Goal: Task Accomplishment & Management: Use online tool/utility

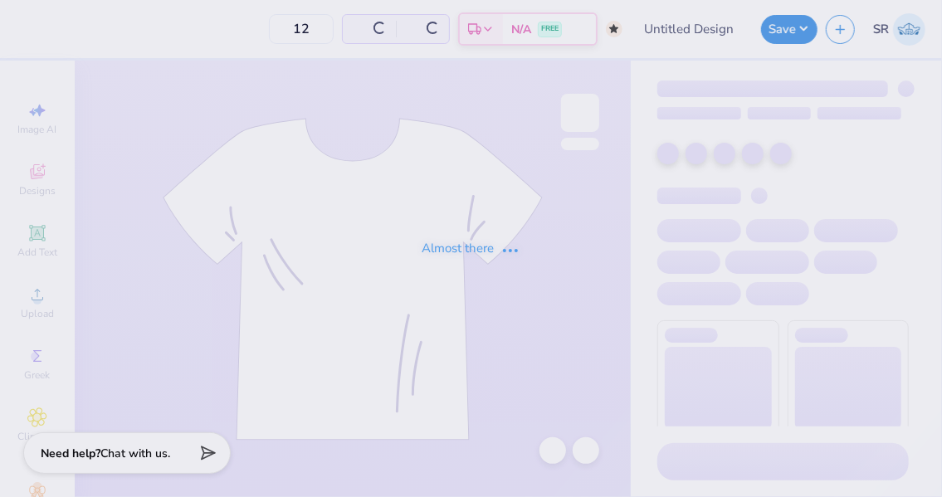
type input "50"
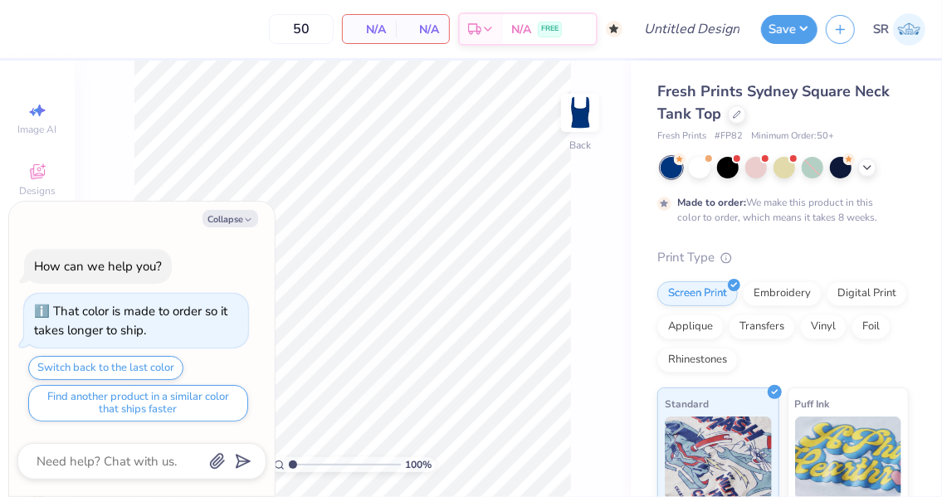
click at [246, 224] on icon "button" at bounding box center [248, 220] width 10 height 10
type textarea "x"
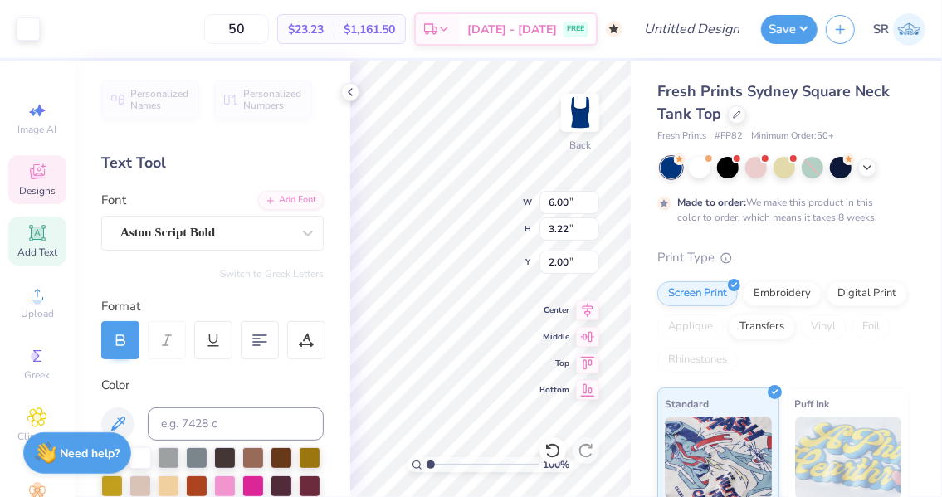
scroll to position [13, 2]
type textarea "Alpha Detla Pi"
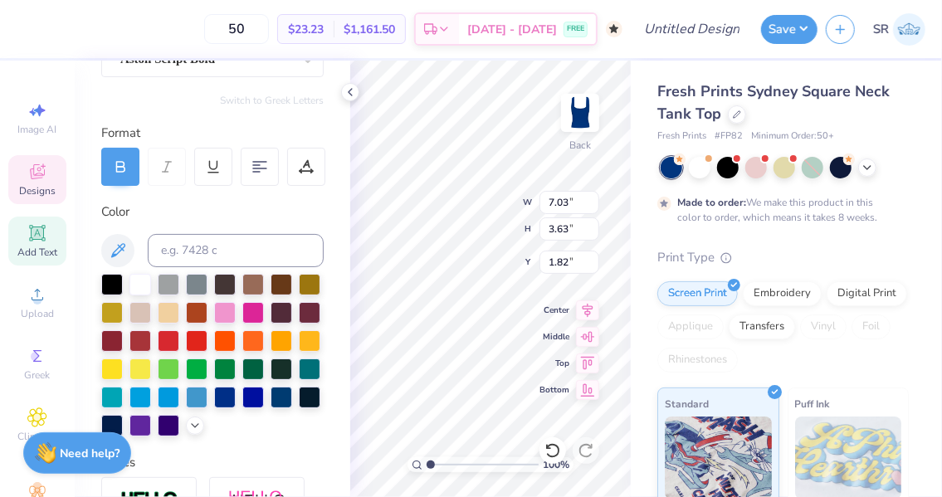
scroll to position [0, 0]
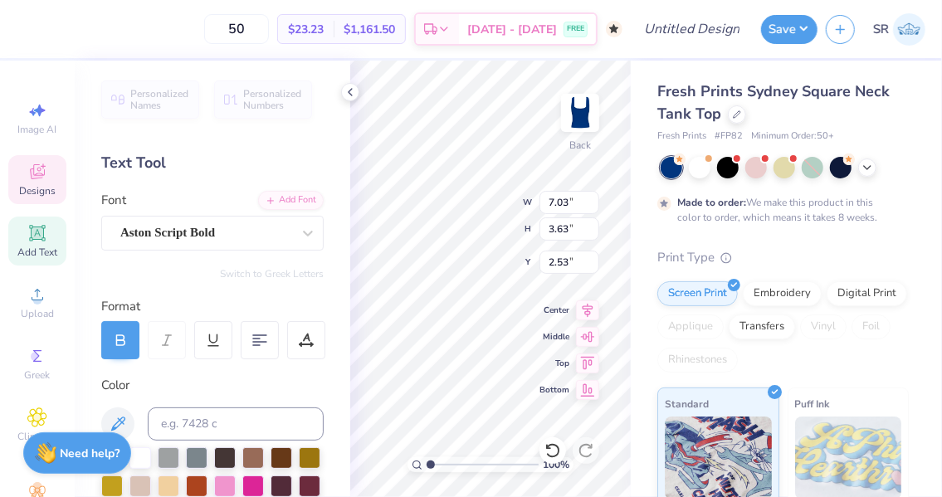
type input "4.34"
type input "3.00"
type input "7.26"
type input "2.33"
type input "2.24"
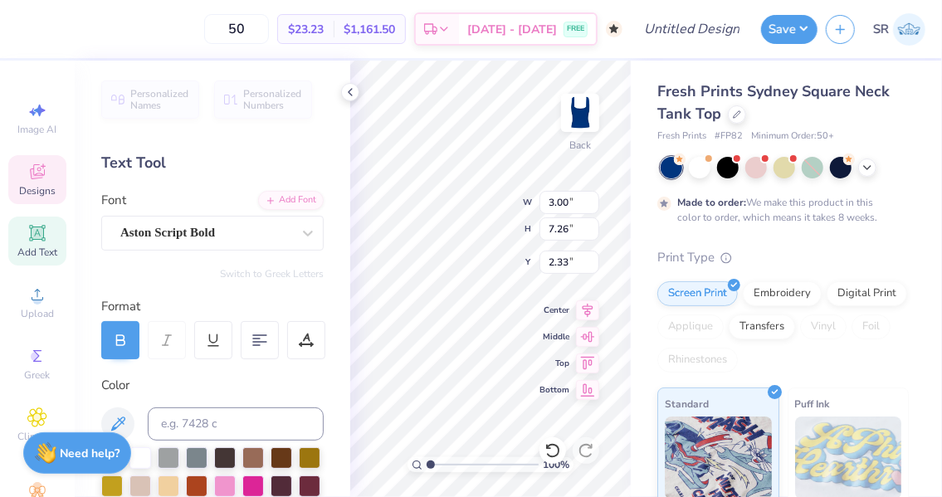
type input "5.41"
type input "2.26"
type input "5.39"
type input "2.29"
type input "2.33"
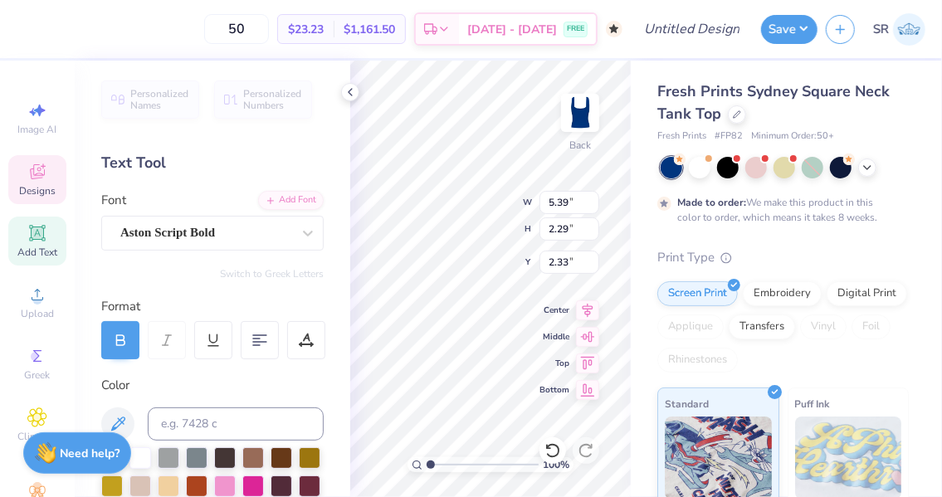
click at [733, 114] on icon at bounding box center [737, 114] width 8 height 8
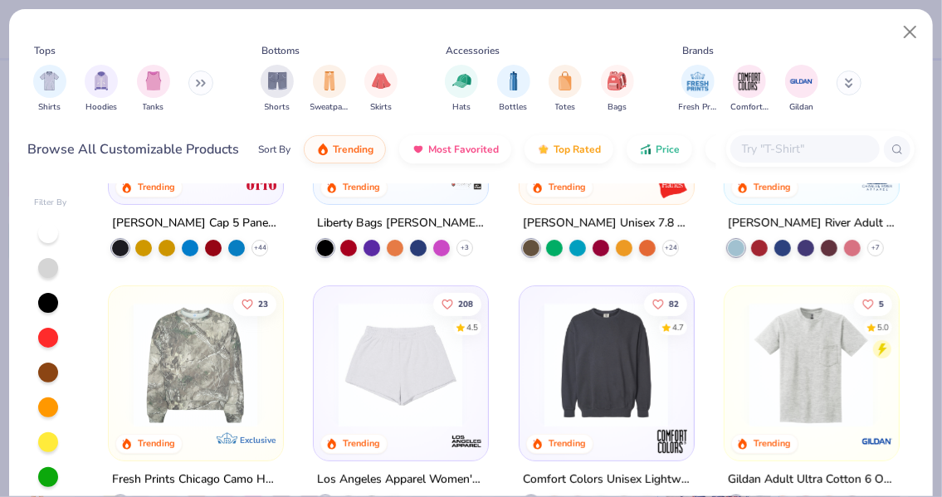
scroll to position [3238, 0]
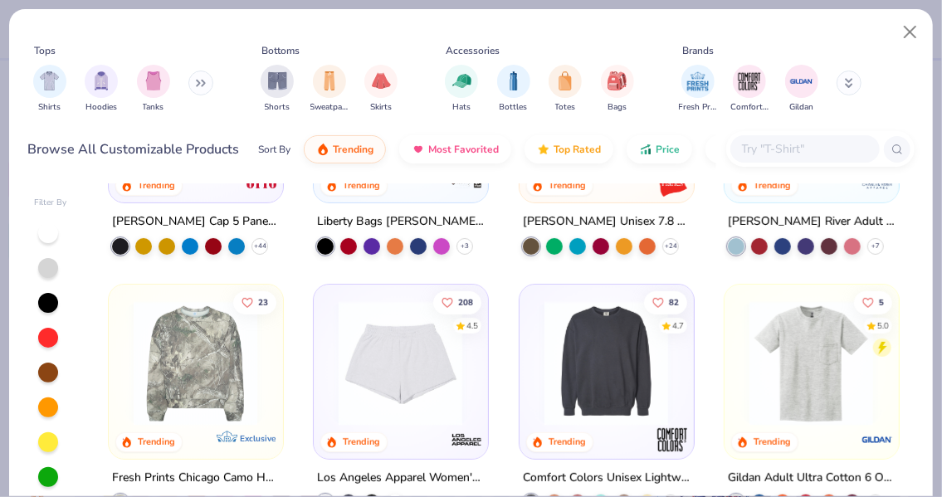
click at [803, 149] on input "text" at bounding box center [805, 148] width 128 height 19
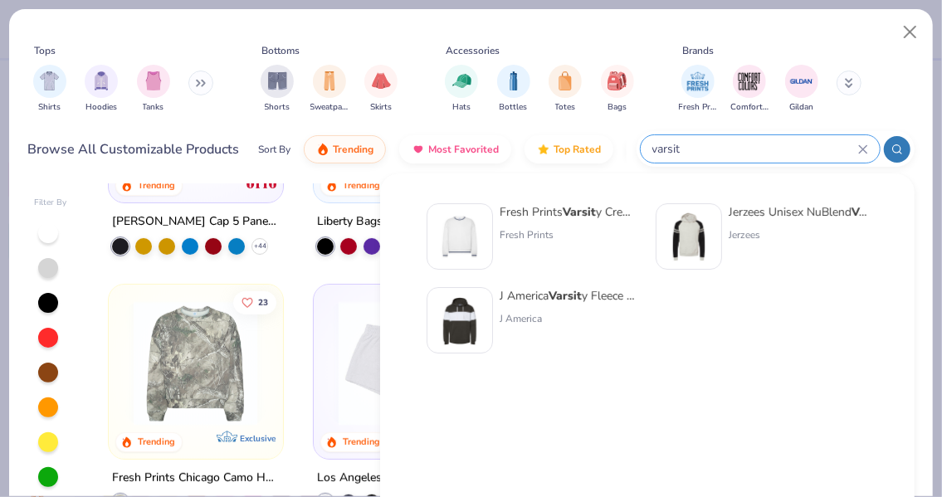
type input "varsit"
click at [469, 245] on img at bounding box center [459, 236] width 51 height 51
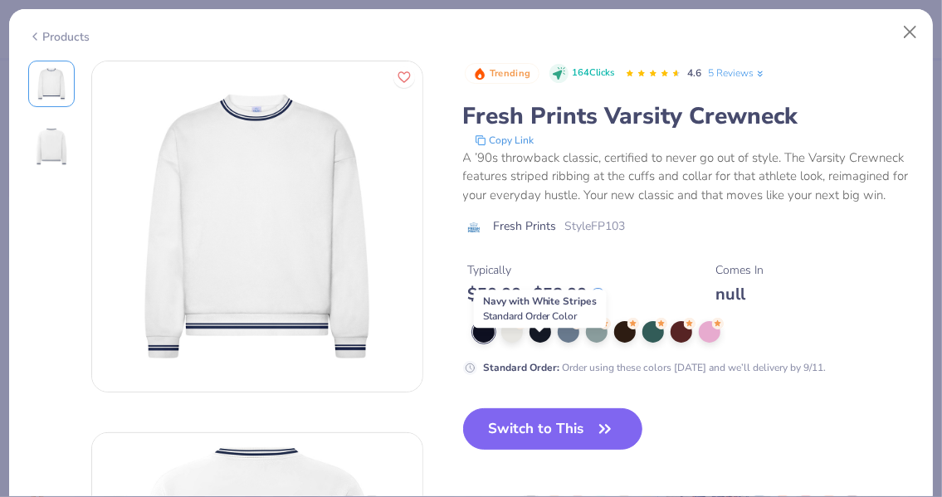
click at [537, 343] on div at bounding box center [541, 332] width 22 height 22
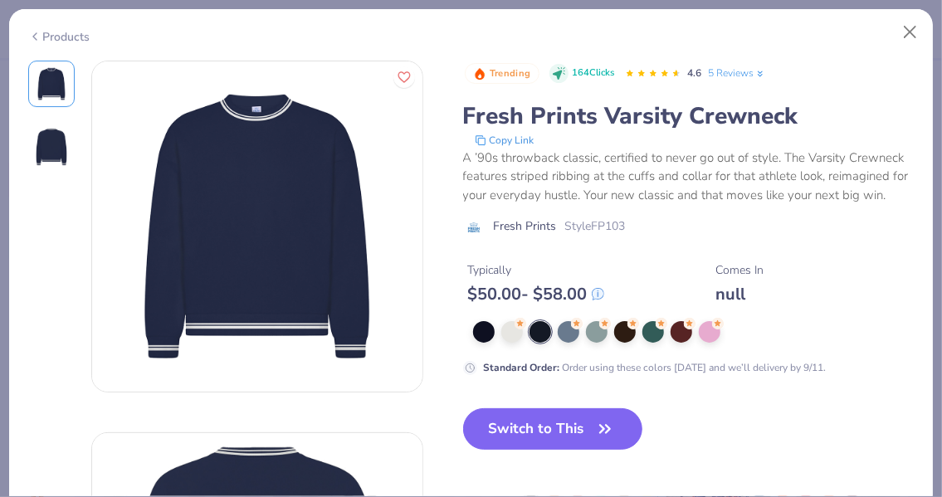
click at [545, 437] on button "Switch to This" at bounding box center [553, 429] width 180 height 42
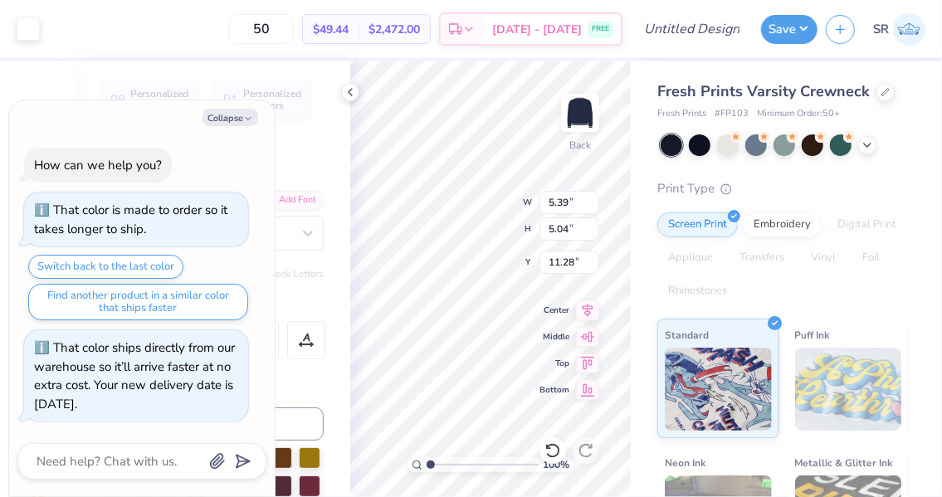
type textarea "x"
type input "5.54"
type textarea "x"
type input "8.18"
type input "7.64"
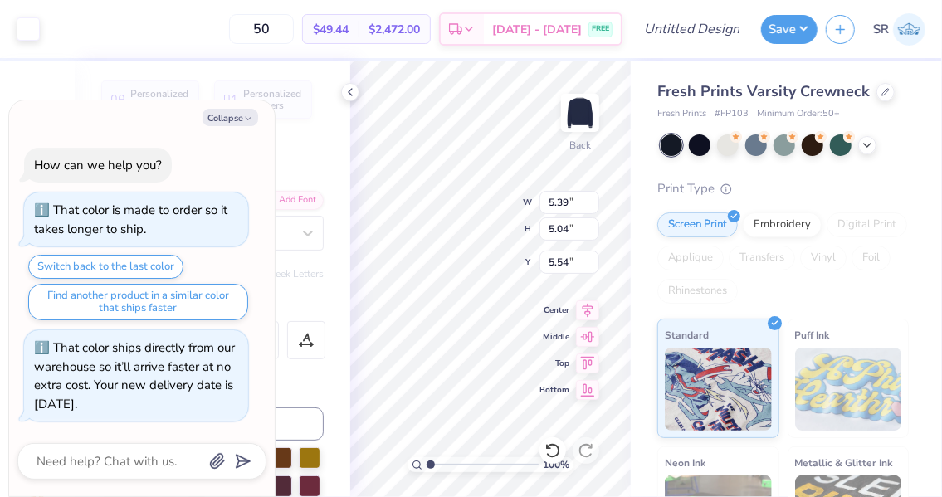
type input "5.78"
click at [592, 311] on icon at bounding box center [587, 311] width 23 height 20
type textarea "x"
type input "3.86"
click at [350, 89] on icon at bounding box center [350, 92] width 13 height 13
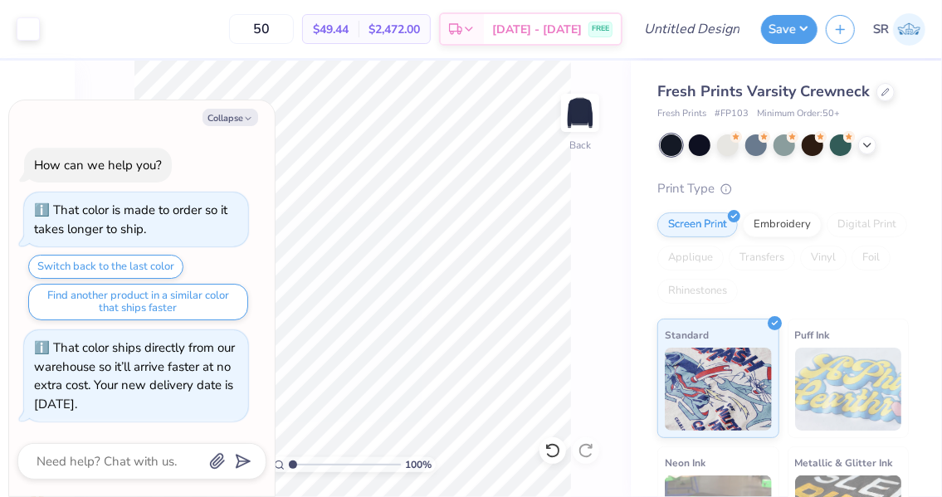
click at [243, 110] on button "Collapse" at bounding box center [231, 117] width 56 height 17
type textarea "x"
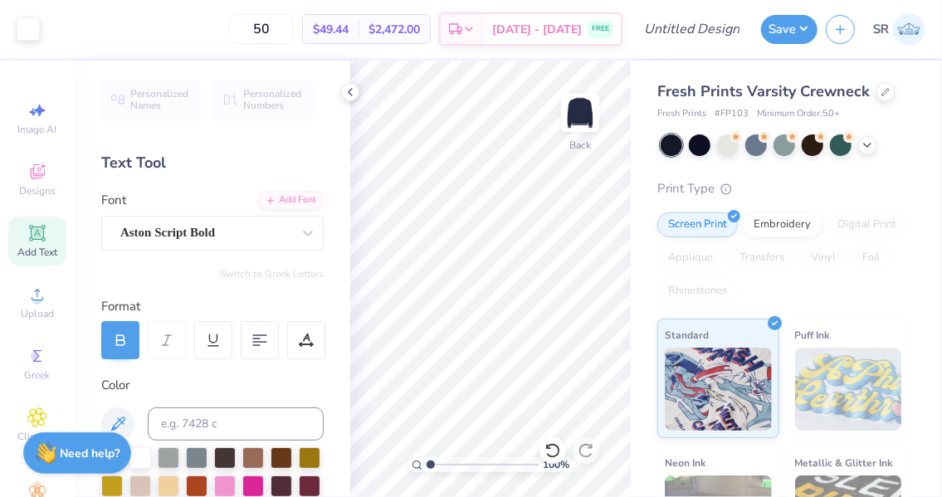
click at [351, 90] on polyline at bounding box center [350, 92] width 3 height 7
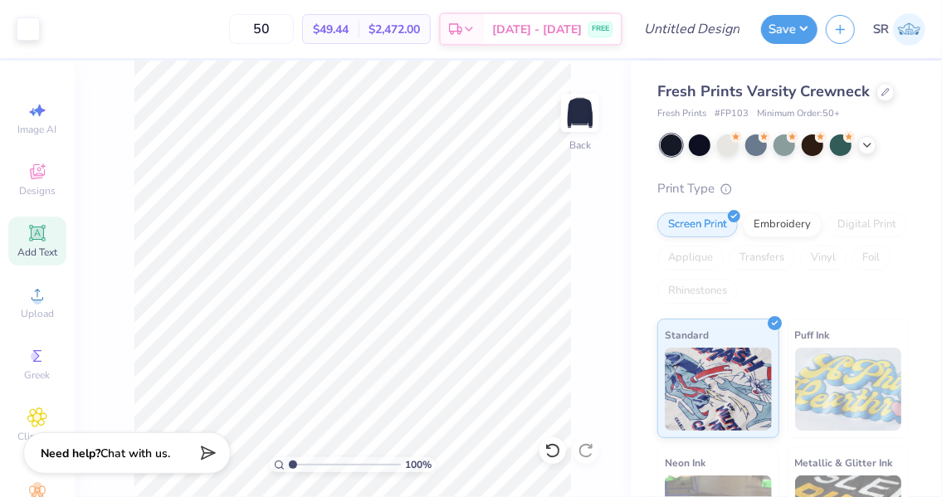
click at [294, 24] on input "50" at bounding box center [261, 29] width 65 height 30
type input "5"
type input "7"
type input "50"
click at [267, 40] on input "50" at bounding box center [261, 29] width 65 height 30
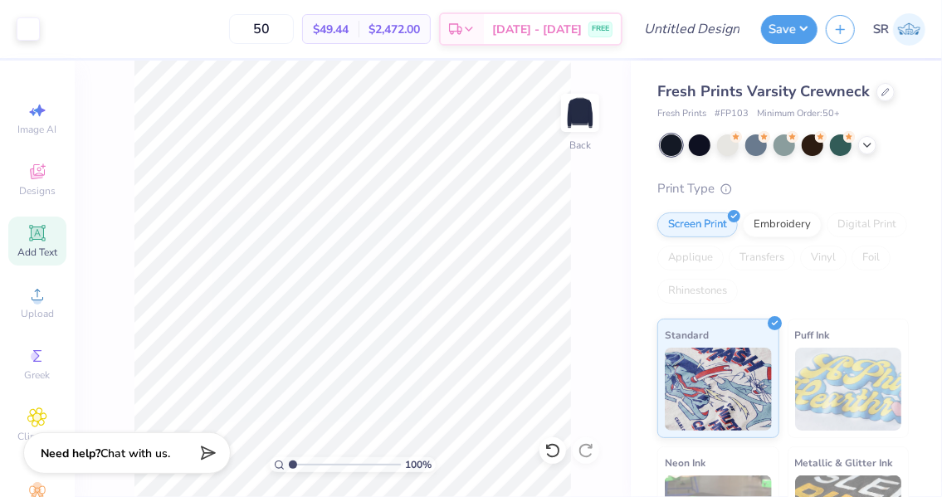
click at [882, 95] on icon at bounding box center [886, 92] width 8 height 8
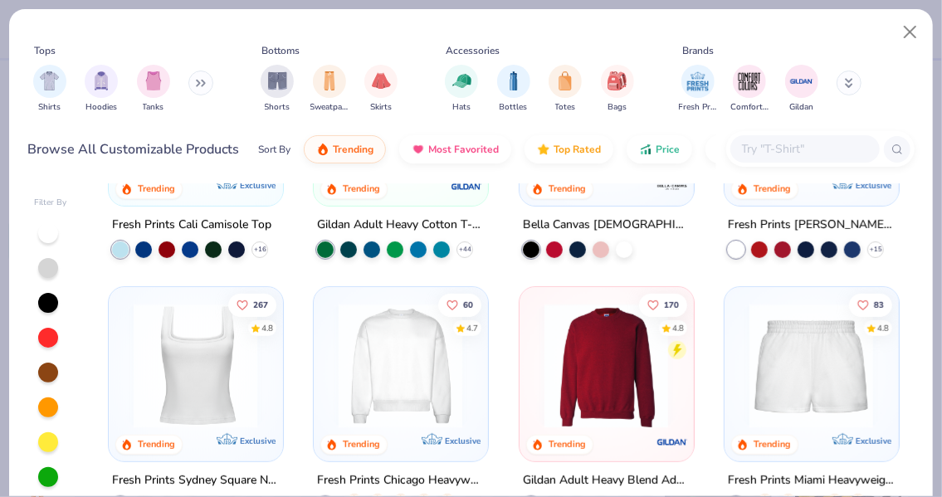
scroll to position [436, 0]
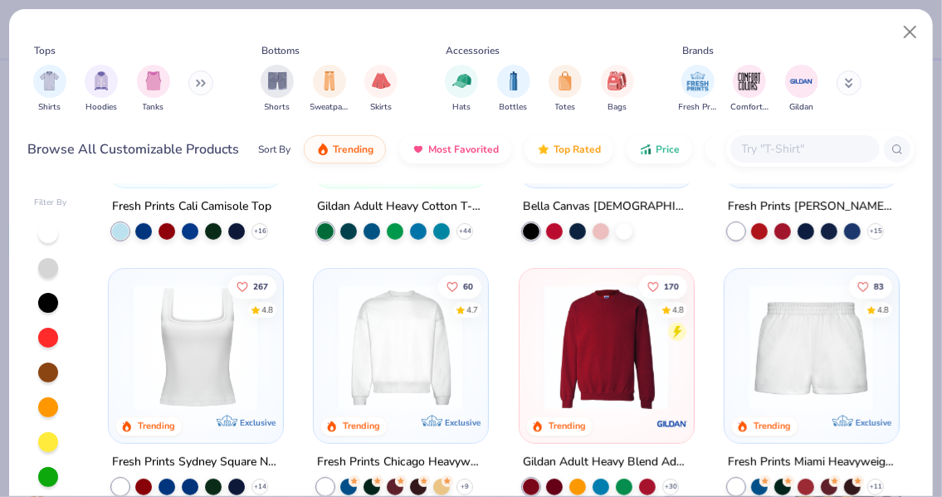
click at [437, 360] on img at bounding box center [400, 348] width 140 height 125
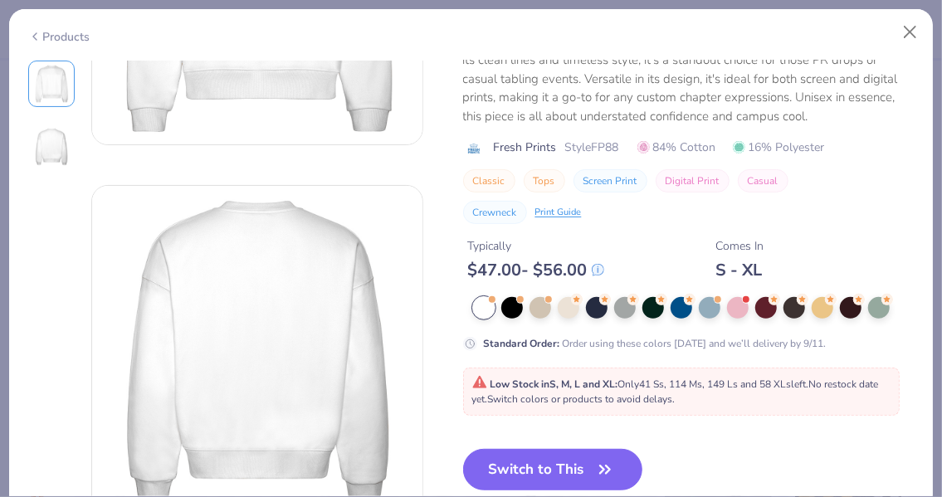
scroll to position [247, 0]
click at [599, 309] on div at bounding box center [597, 308] width 22 height 22
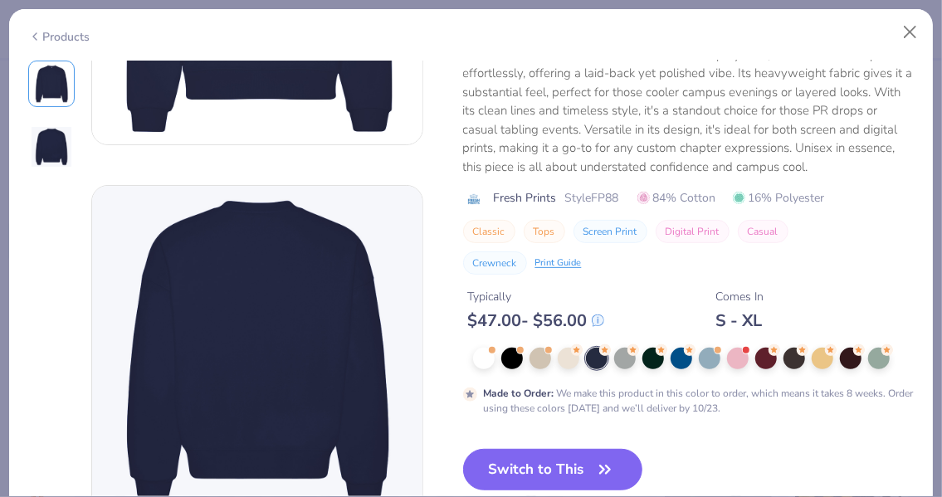
click at [550, 463] on button "Switch to This" at bounding box center [553, 470] width 180 height 42
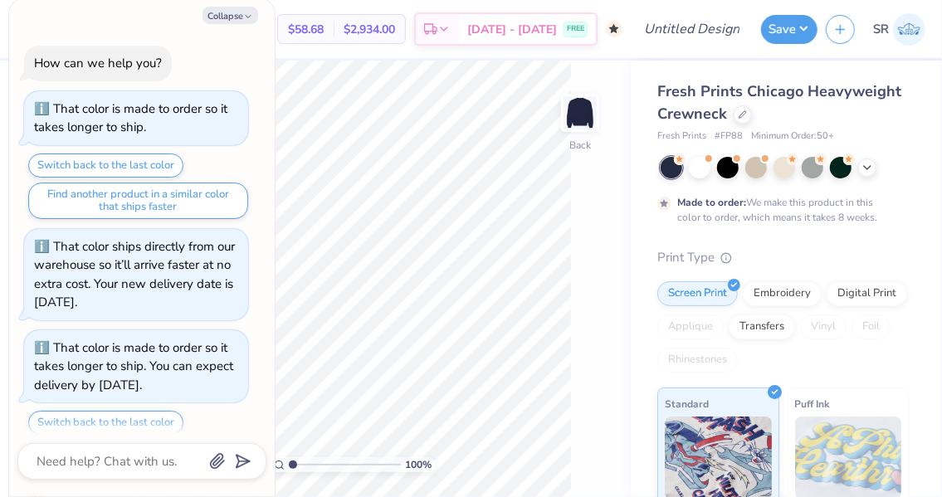
scroll to position [52, 0]
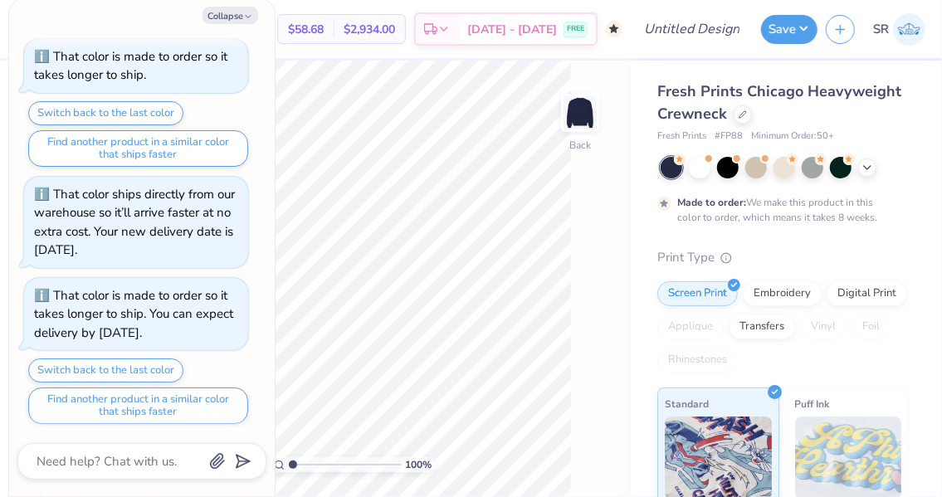
click at [247, 18] on icon "button" at bounding box center [248, 17] width 10 height 10
type textarea "x"
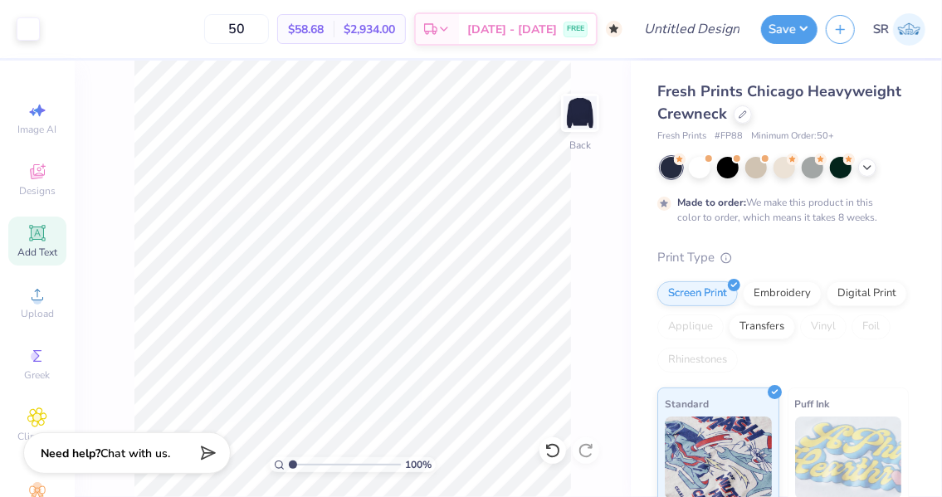
click at [752, 117] on div at bounding box center [743, 114] width 18 height 18
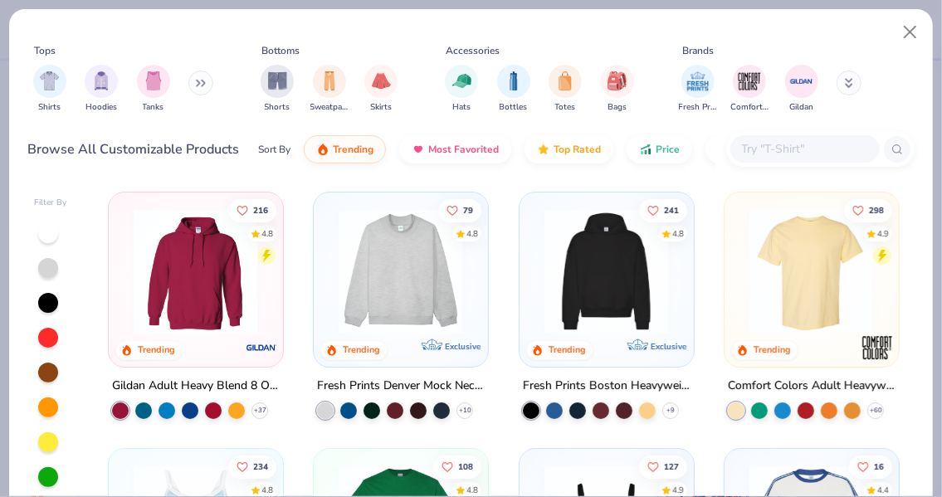
scroll to position [21, 0]
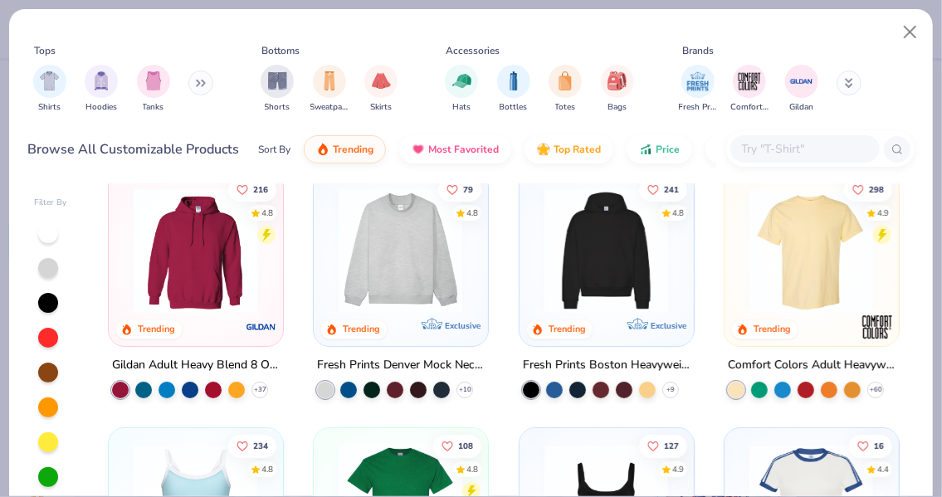
click at [750, 150] on input "text" at bounding box center [805, 148] width 128 height 19
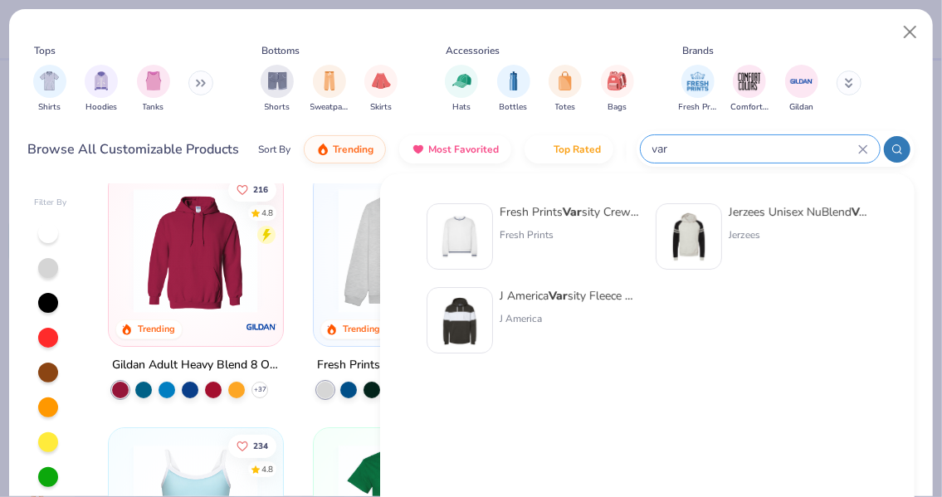
type input "var"
click at [466, 217] on img at bounding box center [459, 236] width 51 height 51
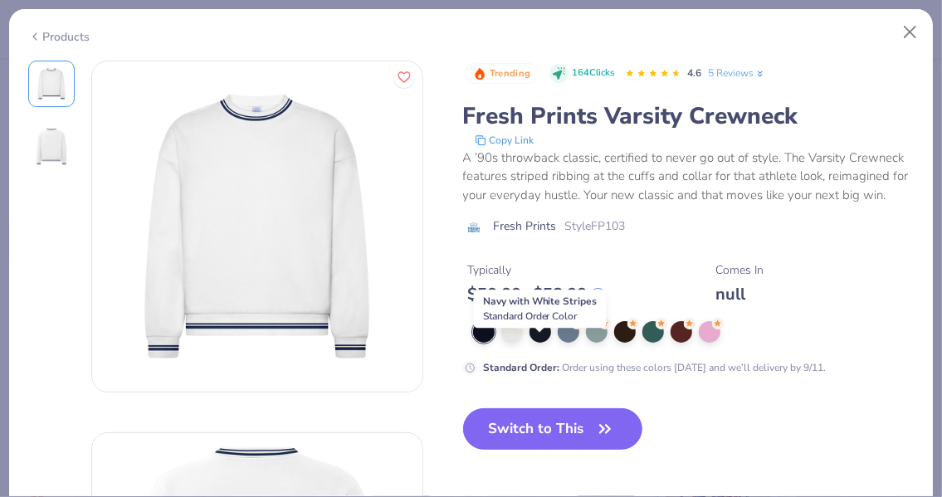
click at [541, 343] on div at bounding box center [541, 332] width 22 height 22
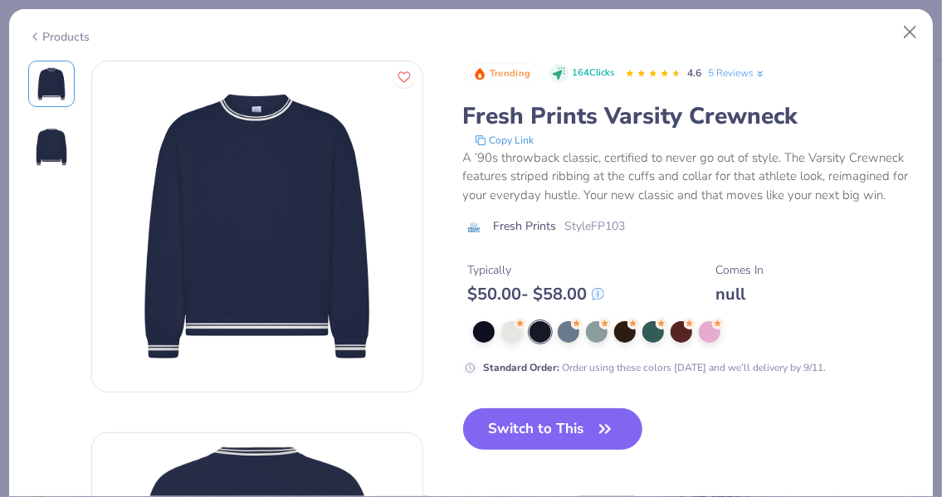
click at [538, 434] on button "Switch to This" at bounding box center [553, 429] width 180 height 42
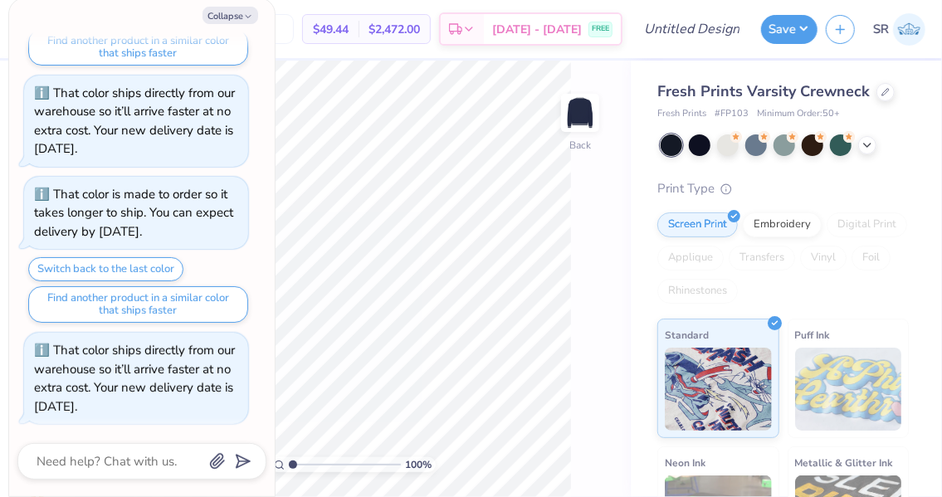
drag, startPoint x: 241, startPoint y: 11, endPoint x: 223, endPoint y: 14, distance: 18.6
click at [223, 14] on button "Collapse" at bounding box center [231, 15] width 56 height 17
type textarea "x"
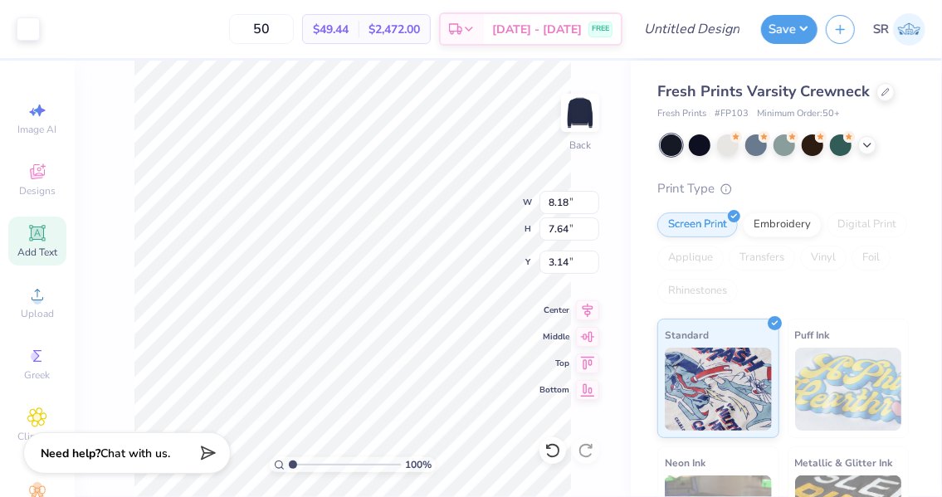
type input "8.93"
type input "8.34"
type input "2.44"
click at [586, 311] on icon at bounding box center [588, 310] width 11 height 14
click at [789, 19] on button "Save" at bounding box center [789, 29] width 56 height 29
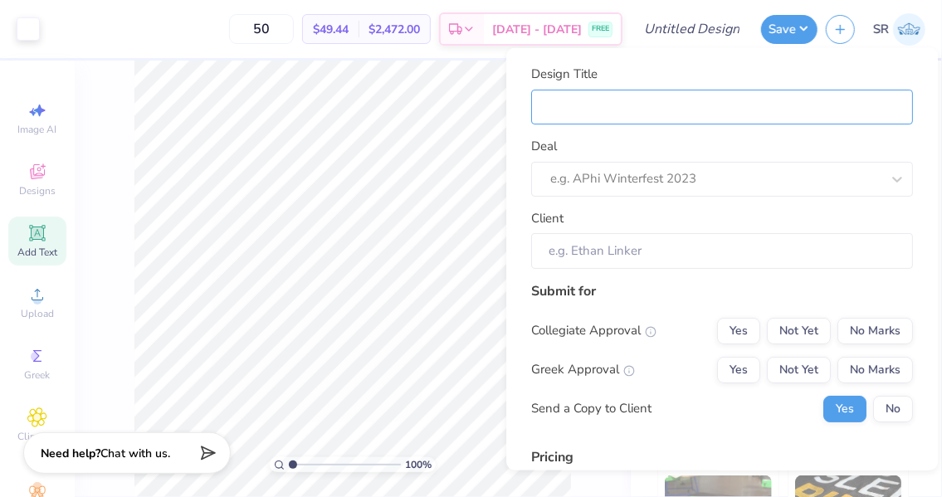
click at [654, 100] on input "Design Title" at bounding box center [722, 107] width 382 height 36
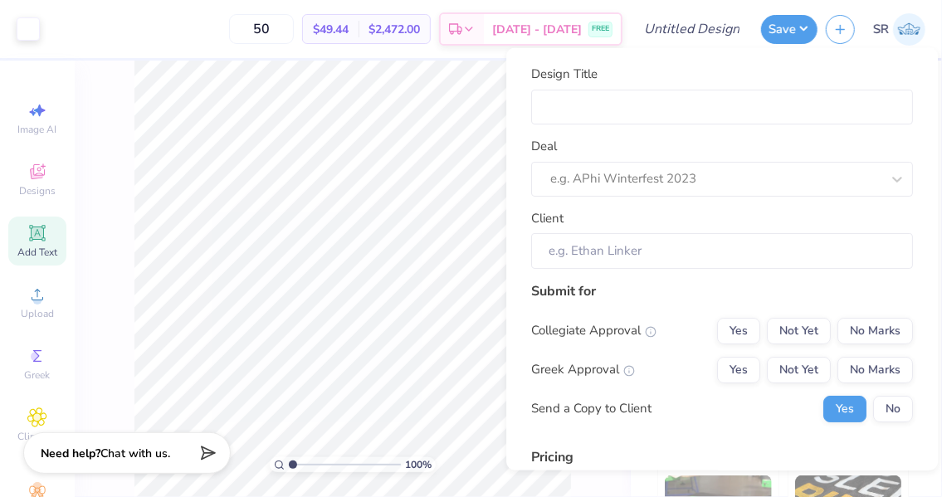
click at [627, 181] on div at bounding box center [715, 179] width 330 height 22
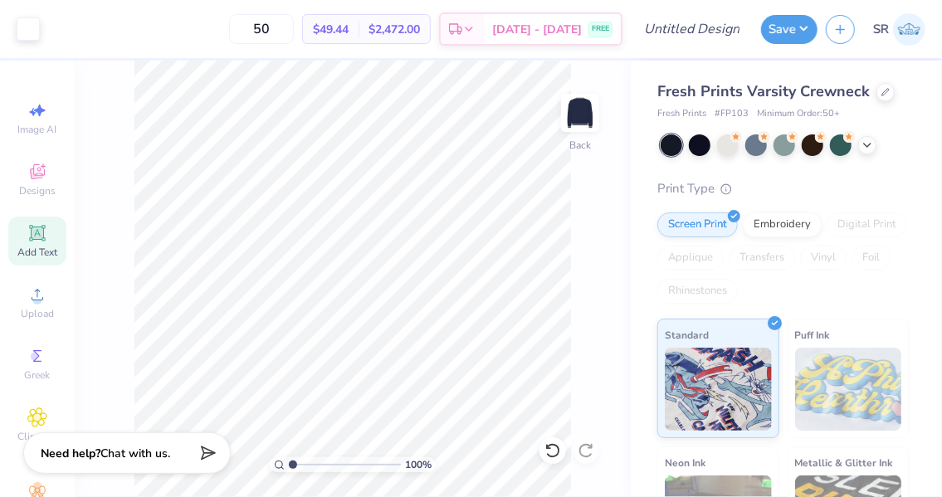
click at [795, 33] on button "Save" at bounding box center [789, 29] width 56 height 29
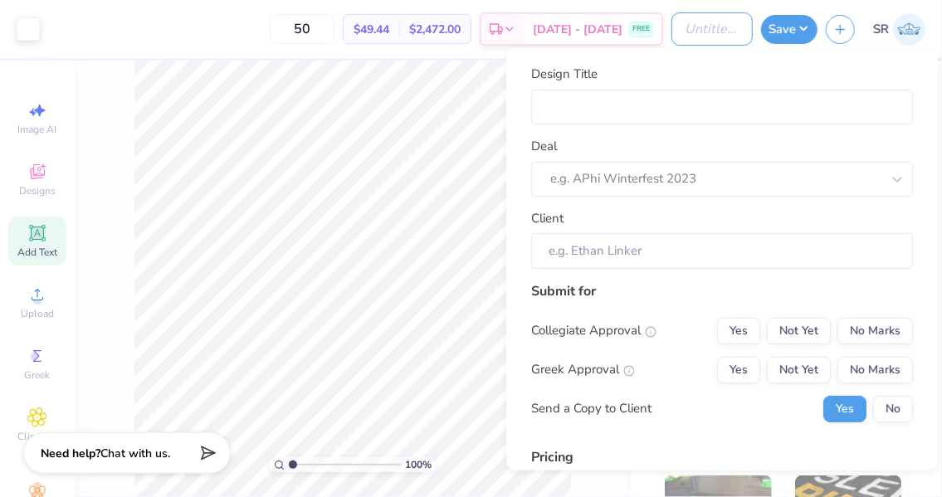
click at [711, 22] on input "Design Title" at bounding box center [712, 28] width 81 height 33
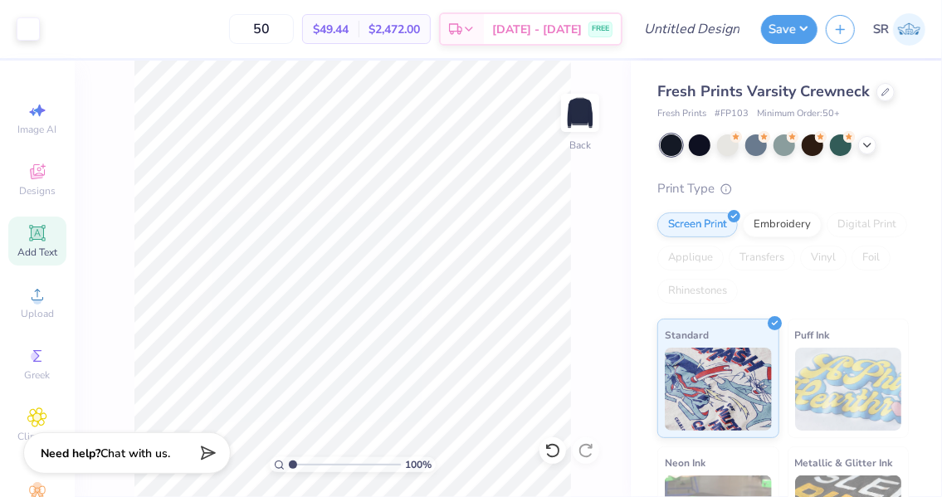
click at [803, 27] on button "Save" at bounding box center [789, 29] width 56 height 29
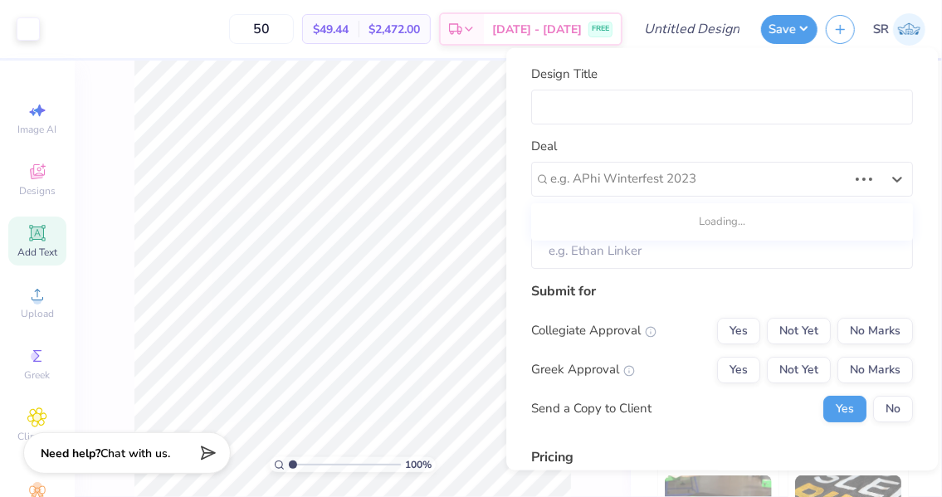
click at [692, 188] on div "e.g. APhi Winterfest 2023" at bounding box center [699, 179] width 301 height 26
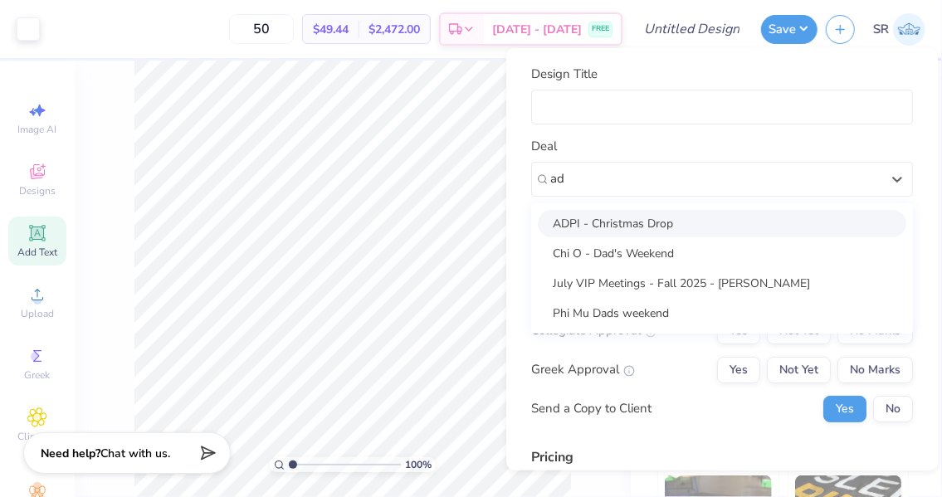
click at [644, 211] on div "ADPI - Christmas Drop" at bounding box center [722, 222] width 369 height 27
type input "ad"
type input "[PERSON_NAME]"
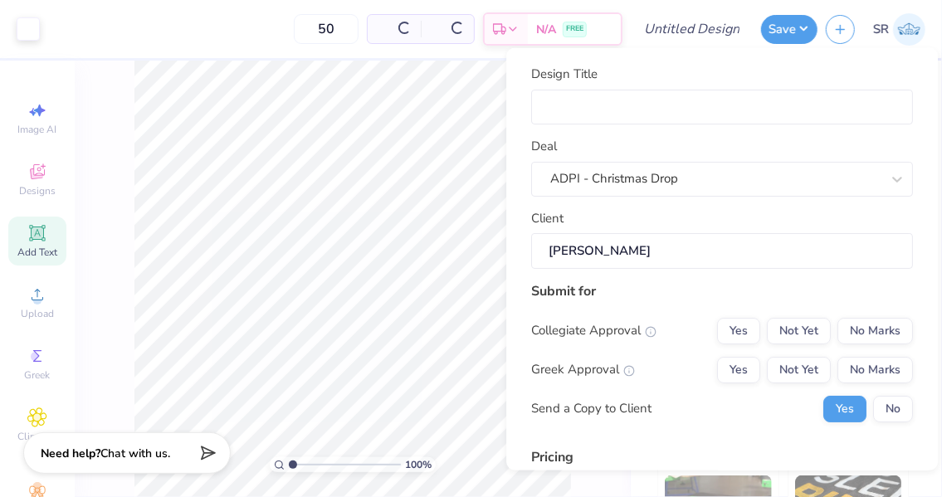
type input "$49.44"
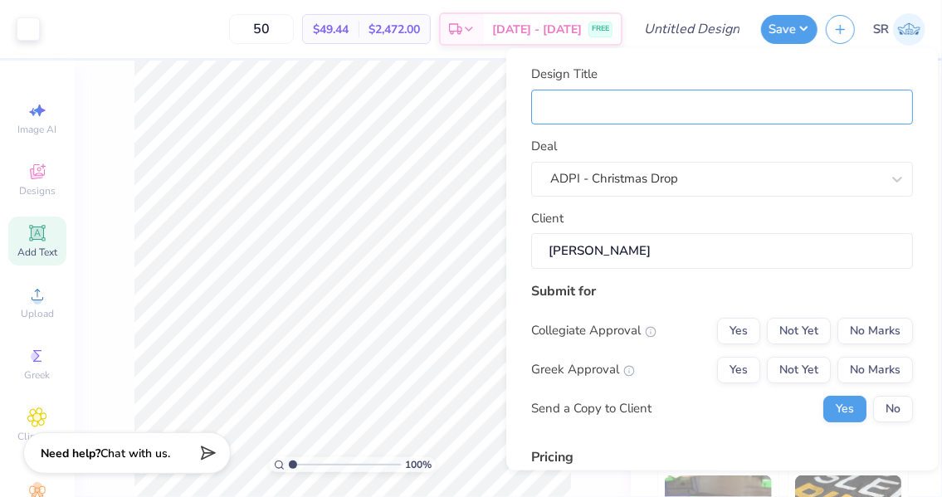
click at [650, 109] on input "Design Title" at bounding box center [722, 107] width 382 height 36
type input "C"
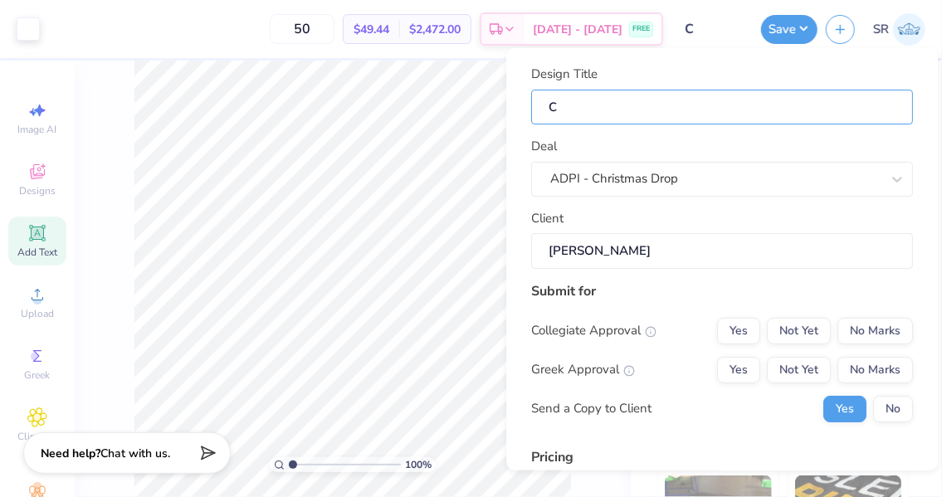
type input "Cr"
type input "Cre"
type input "Crew"
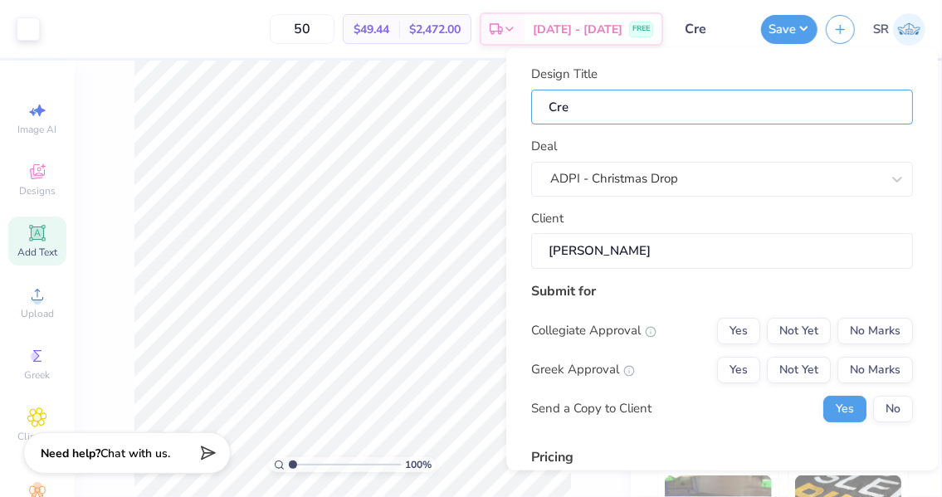
type input "Crew"
type input "Crewn"
type input "Crewne"
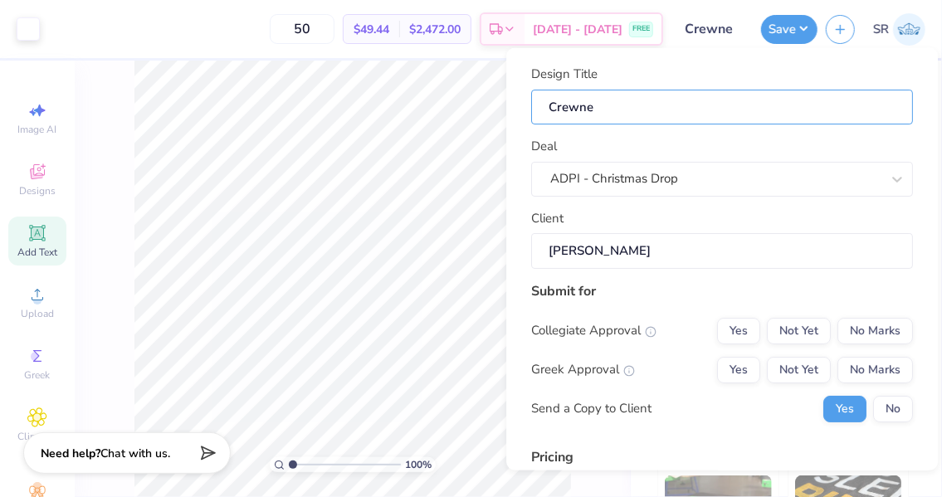
type input "Crewnec"
type input "Crewneck"
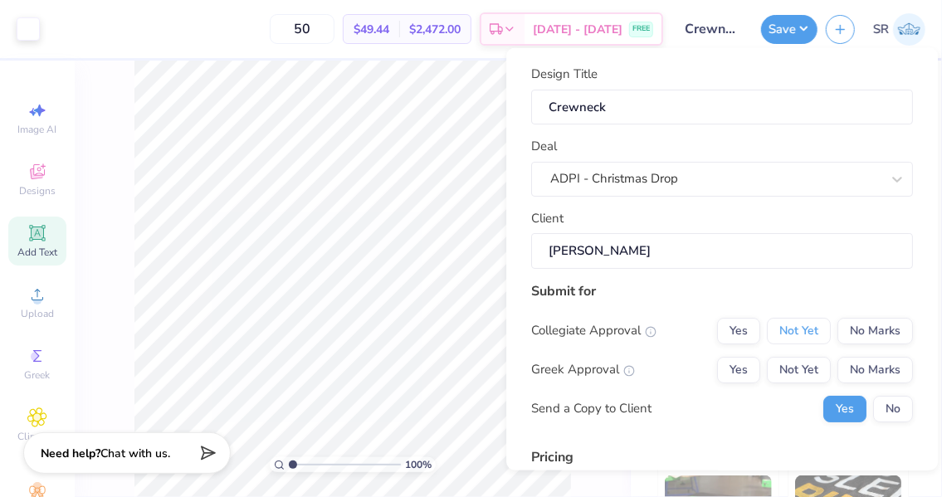
click at [804, 326] on button "Not Yet" at bounding box center [799, 330] width 64 height 27
click at [853, 330] on button "No Marks" at bounding box center [876, 330] width 76 height 27
click at [785, 368] on button "Not Yet" at bounding box center [799, 369] width 64 height 27
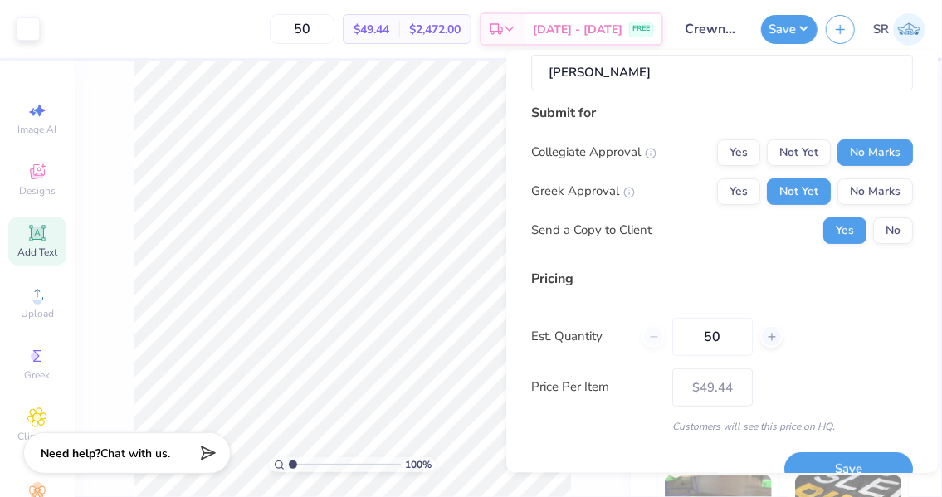
scroll to position [208, 0]
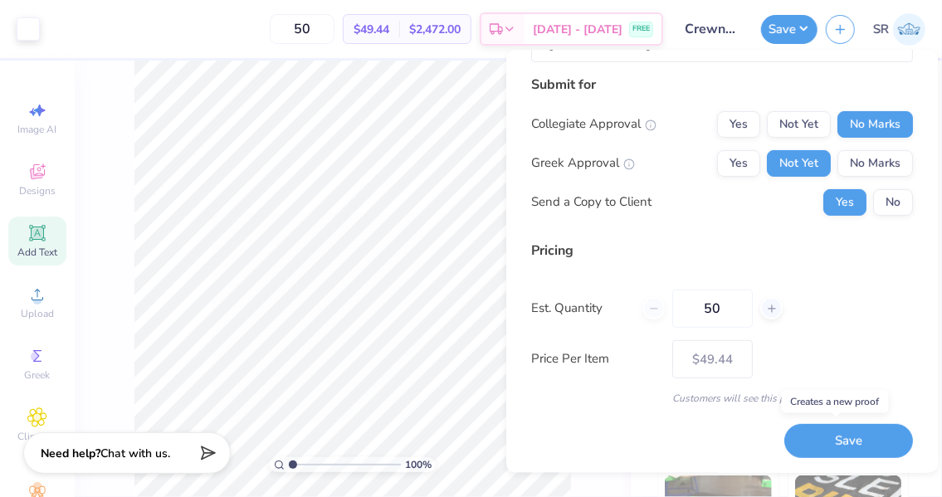
click at [819, 435] on button "Save" at bounding box center [849, 441] width 129 height 34
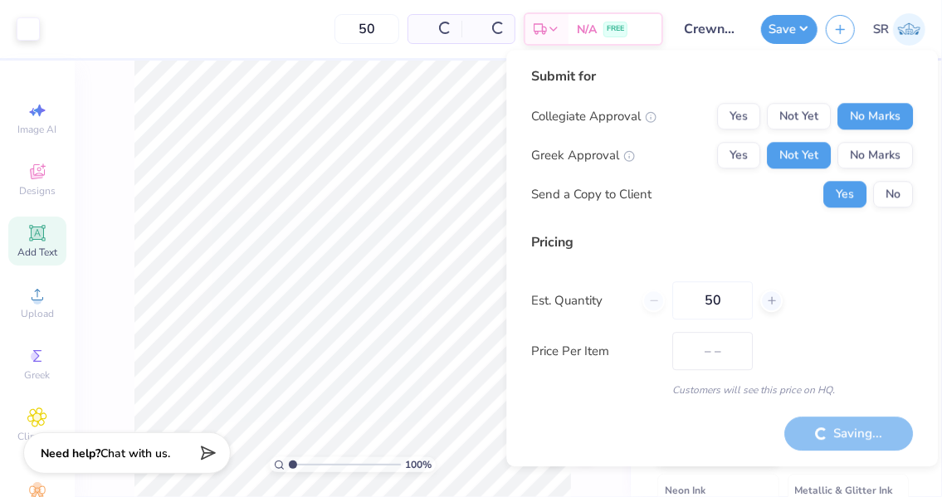
type input "$49.44"
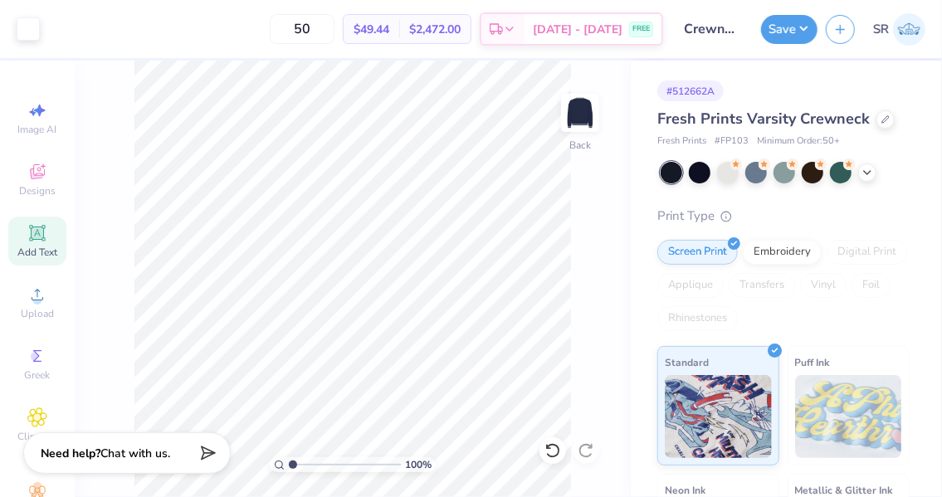
click at [872, 117] on div "Fresh Prints Varsity Crewneck" at bounding box center [784, 119] width 252 height 22
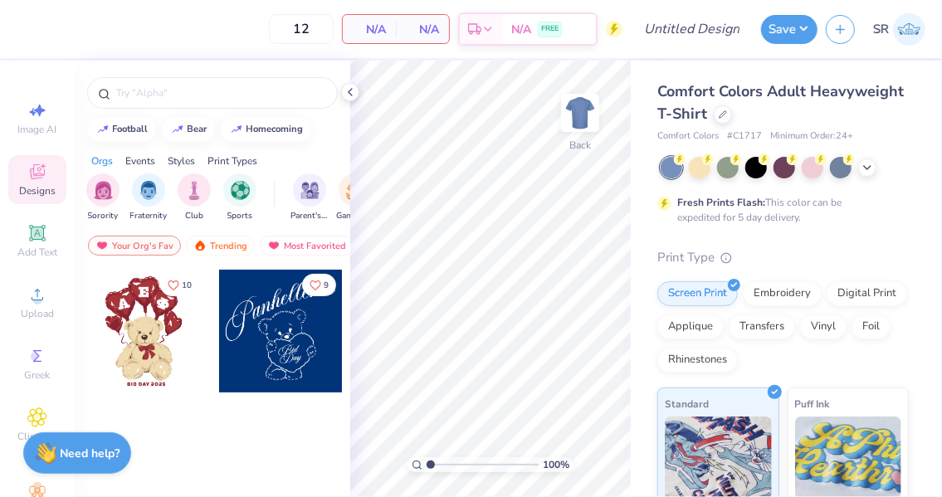
click at [350, 91] on icon at bounding box center [350, 92] width 13 height 13
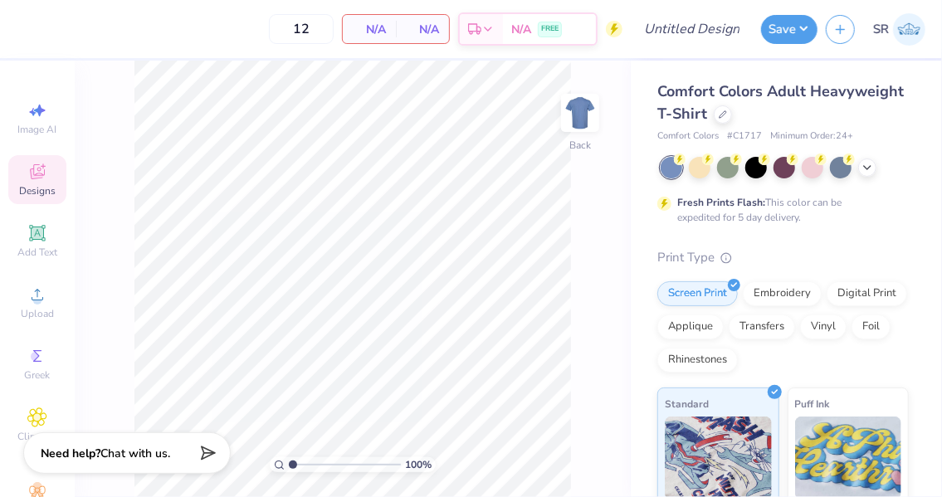
click at [874, 169] on div at bounding box center [868, 168] width 18 height 18
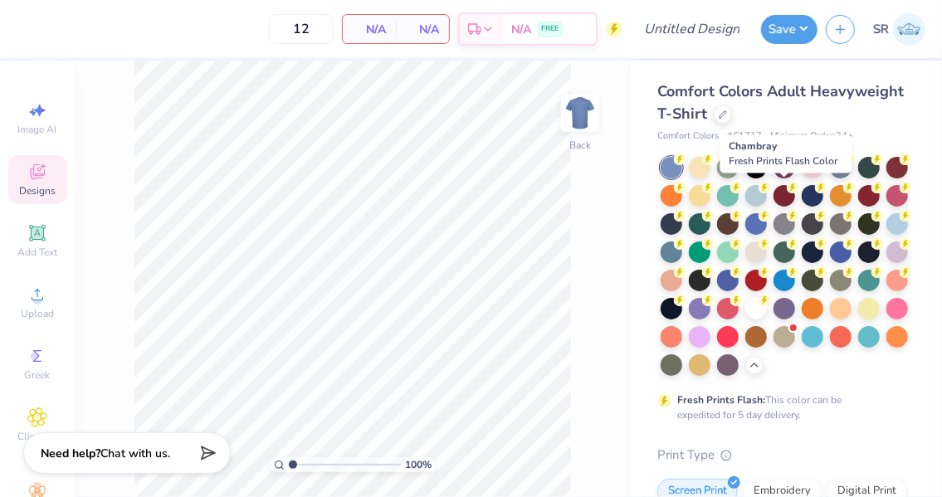
click at [767, 192] on div at bounding box center [757, 196] width 22 height 22
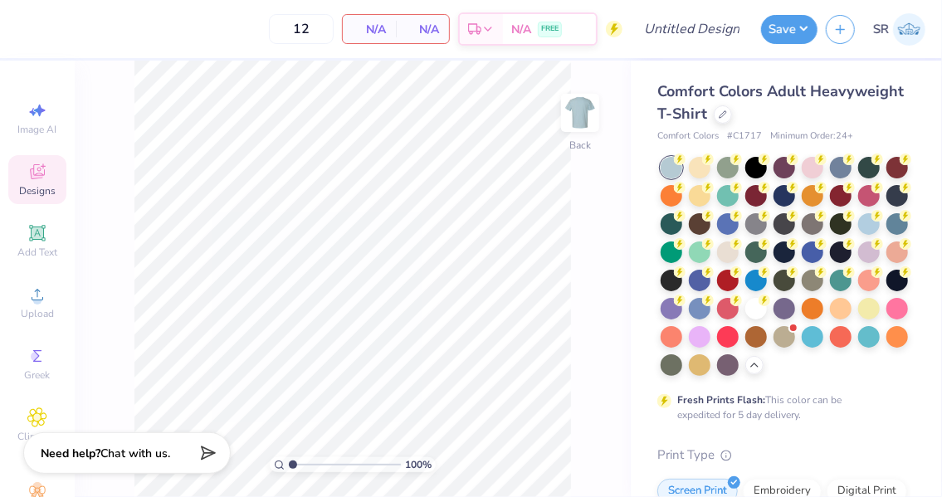
click at [859, 235] on div at bounding box center [870, 224] width 22 height 22
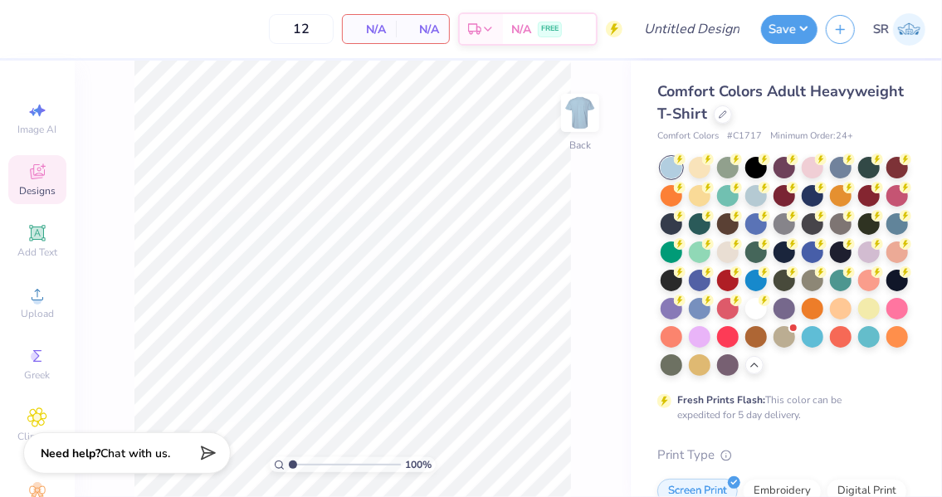
click at [21, 316] on span "Upload" at bounding box center [37, 313] width 33 height 13
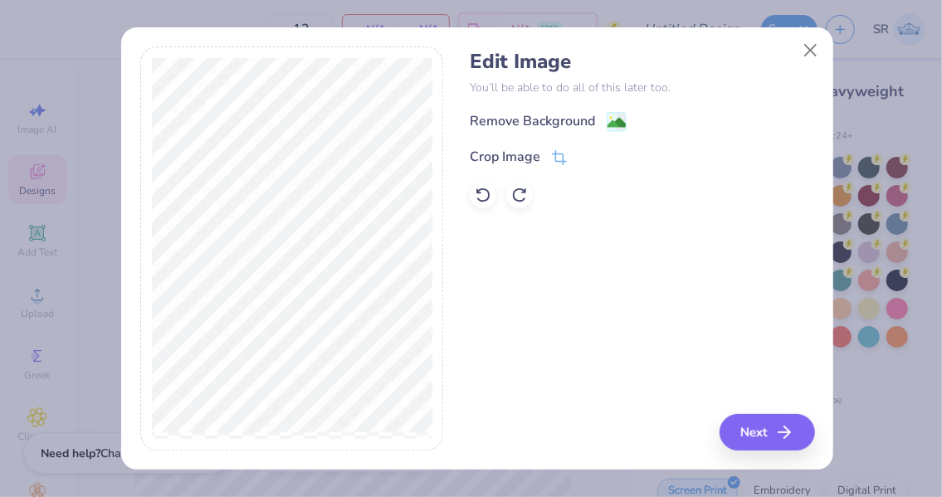
click at [546, 157] on div "Crop Image" at bounding box center [518, 157] width 97 height 20
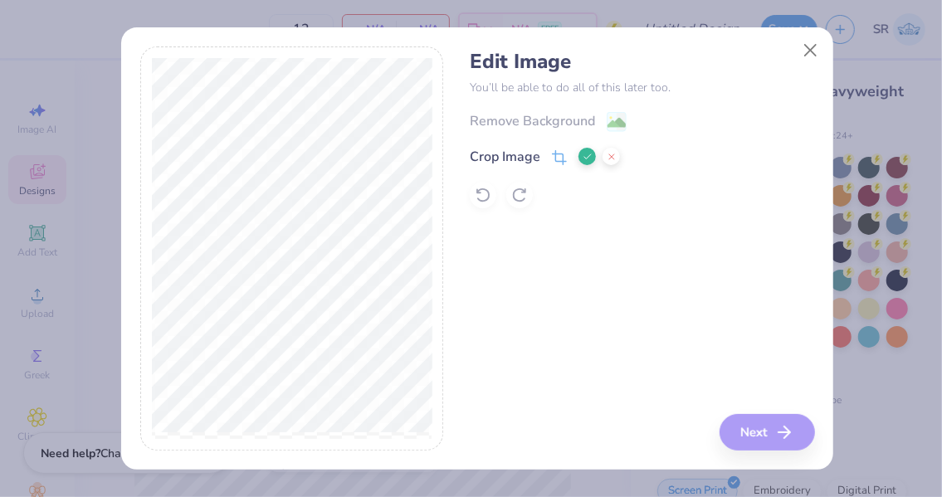
click at [589, 154] on polyline at bounding box center [588, 156] width 7 height 5
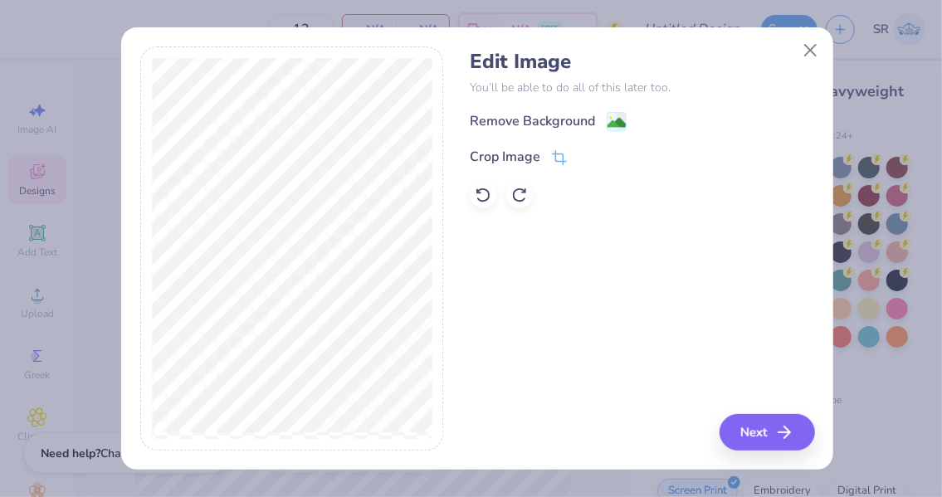
click at [607, 124] on icon at bounding box center [617, 122] width 20 height 20
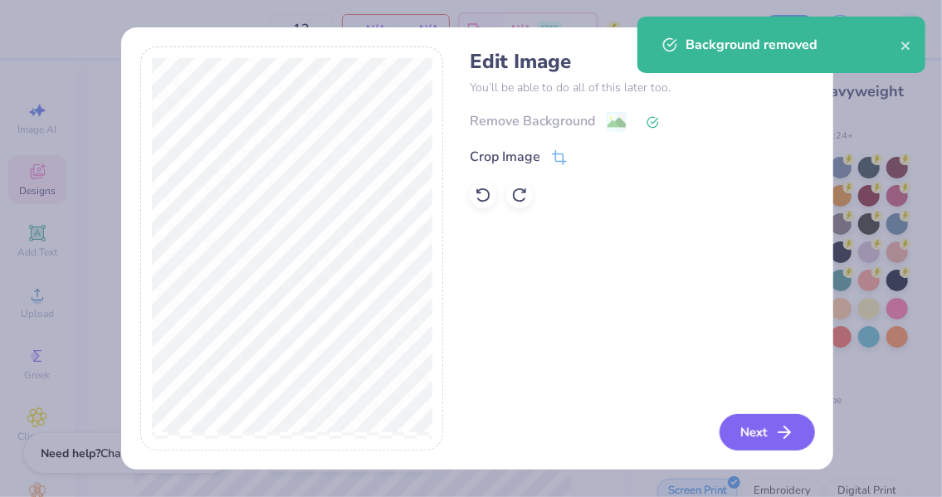
click at [771, 428] on button "Next" at bounding box center [767, 432] width 95 height 37
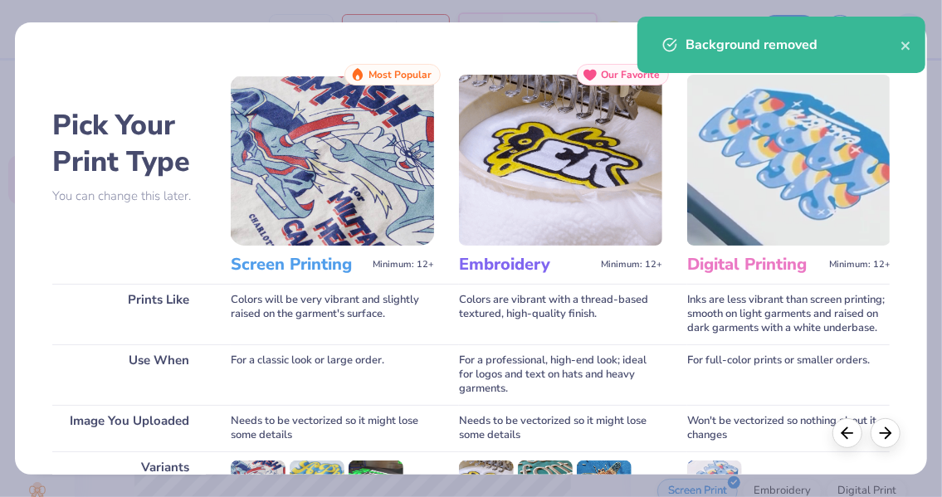
scroll to position [247, 0]
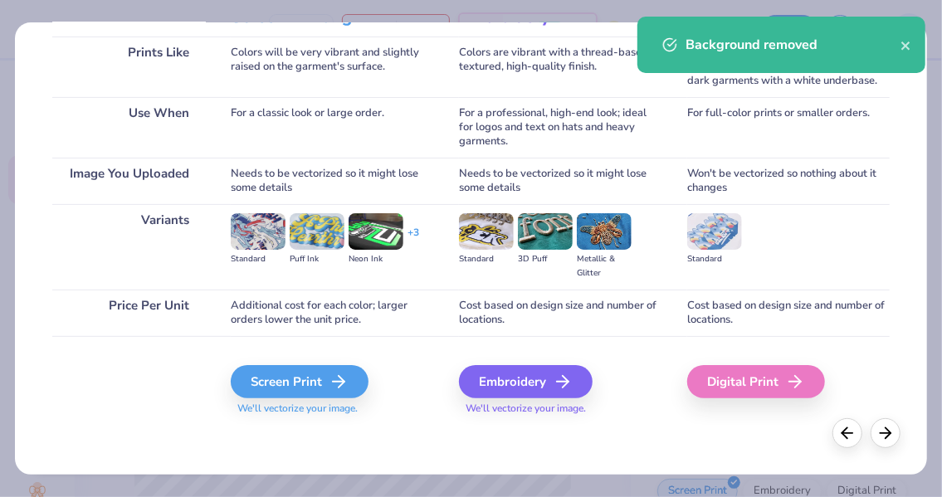
click at [314, 384] on div "Screen Print" at bounding box center [300, 381] width 138 height 33
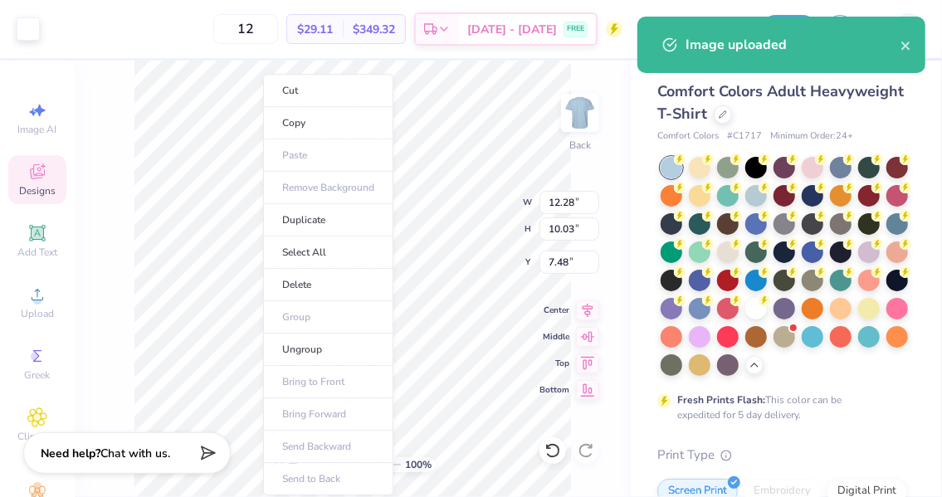
click at [327, 323] on ul "Cut Copy Paste Remove Background Duplicate Select All Delete Group Ungroup Brin…" at bounding box center [328, 285] width 130 height 422
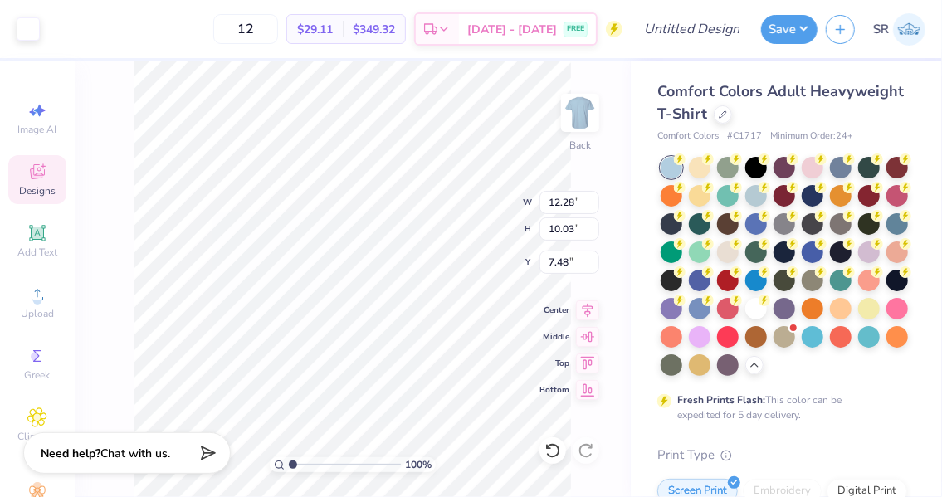
type input "3.46"
type input "2.83"
type input "3.00"
click at [578, 108] on img at bounding box center [580, 112] width 33 height 33
click at [32, 304] on circle at bounding box center [36, 300] width 9 height 9
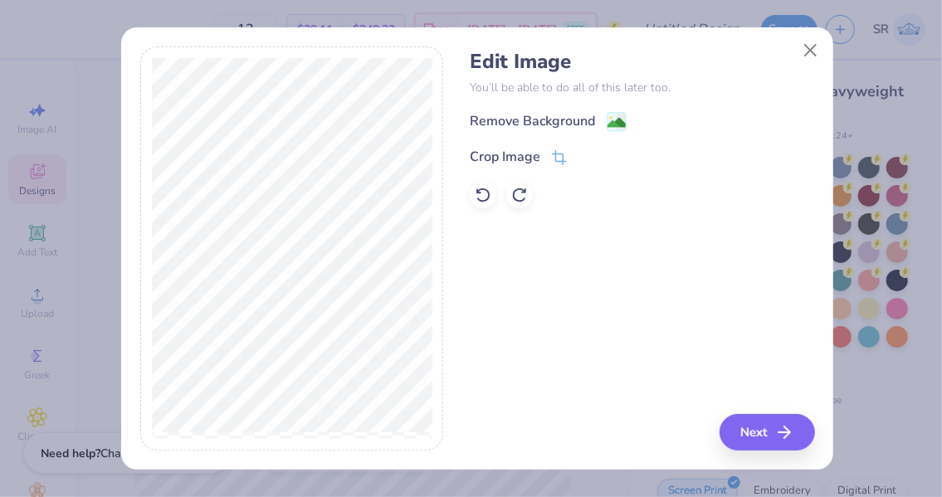
click at [556, 155] on icon at bounding box center [558, 159] width 11 height 11
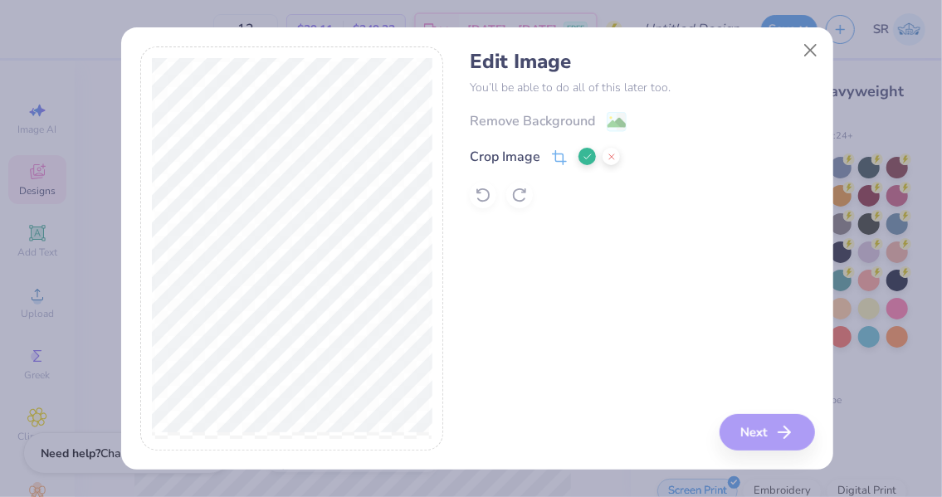
click at [583, 154] on icon at bounding box center [588, 157] width 10 height 10
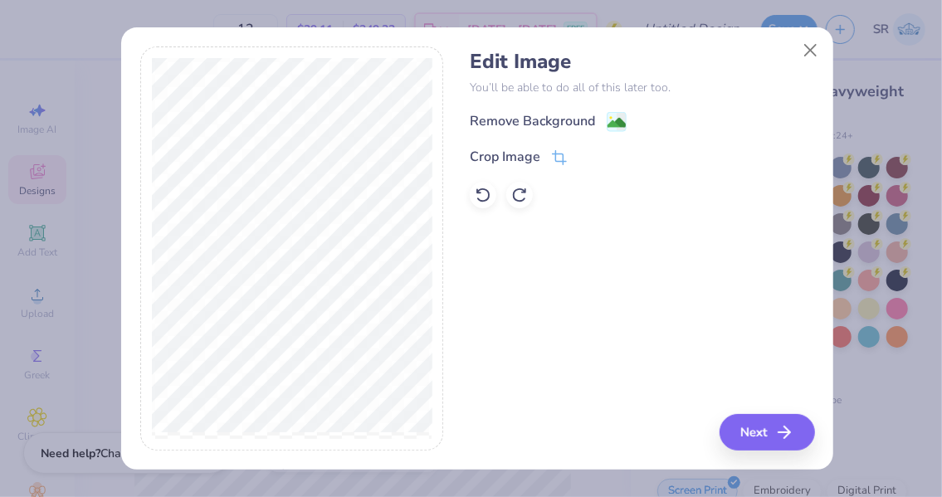
click at [613, 115] on image at bounding box center [617, 123] width 18 height 18
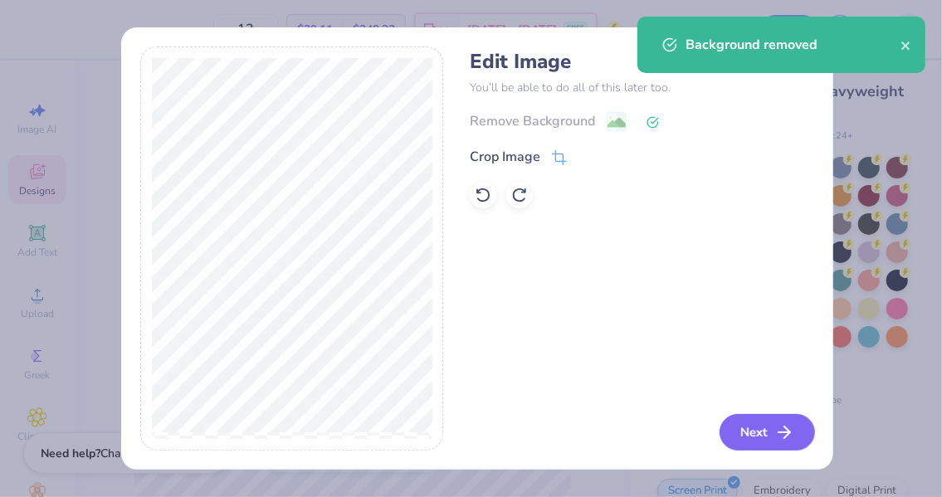
click at [756, 433] on button "Next" at bounding box center [767, 432] width 95 height 37
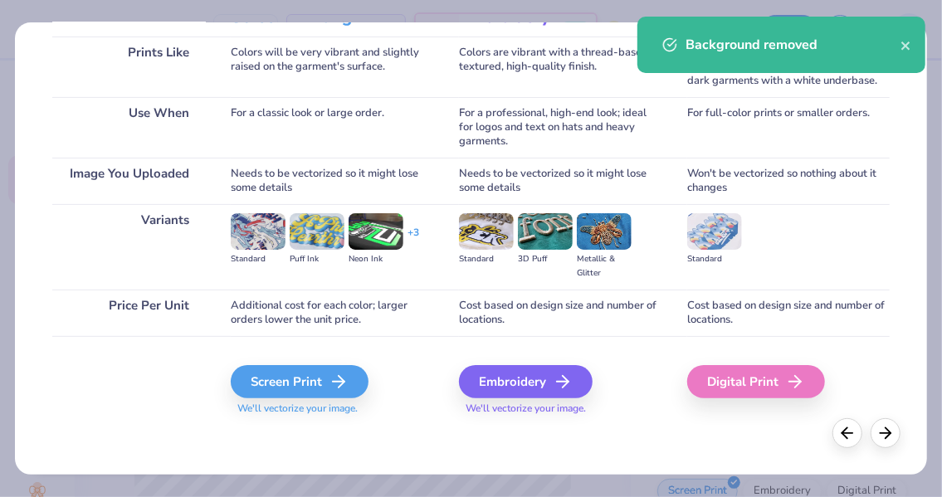
click at [316, 391] on div "Screen Print" at bounding box center [300, 381] width 138 height 33
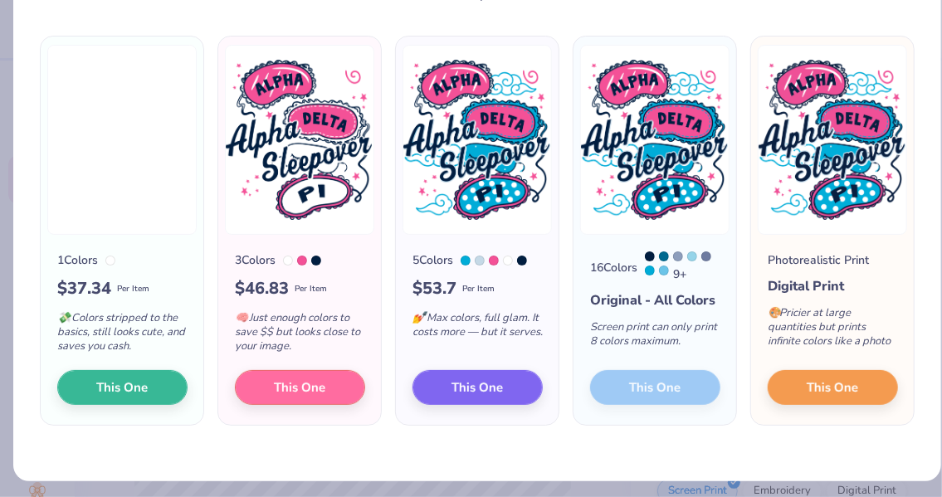
scroll to position [102, 0]
click at [663, 376] on div "16 Colors 9 + Original - All Colors Screen print can only print 8 colors maximu…" at bounding box center [655, 330] width 163 height 190
click at [478, 389] on span "This One" at bounding box center [478, 388] width 51 height 19
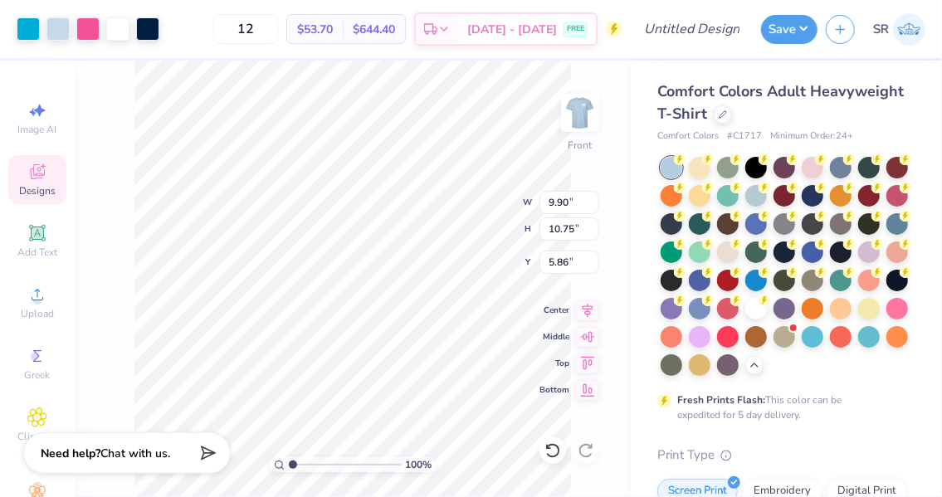
type input "9.90"
type input "10.75"
click at [588, 313] on icon at bounding box center [588, 310] width 11 height 14
click at [278, 32] on input "12" at bounding box center [245, 29] width 65 height 30
type input "1"
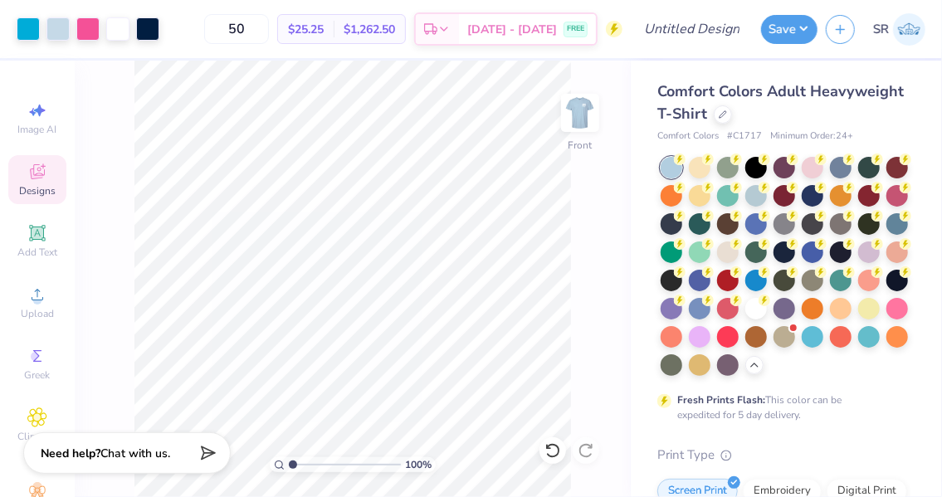
type input "50"
click at [581, 110] on img at bounding box center [580, 112] width 33 height 33
click at [459, 29] on div "Est. Delivery" at bounding box center [437, 29] width 43 height 30
type input "11.64"
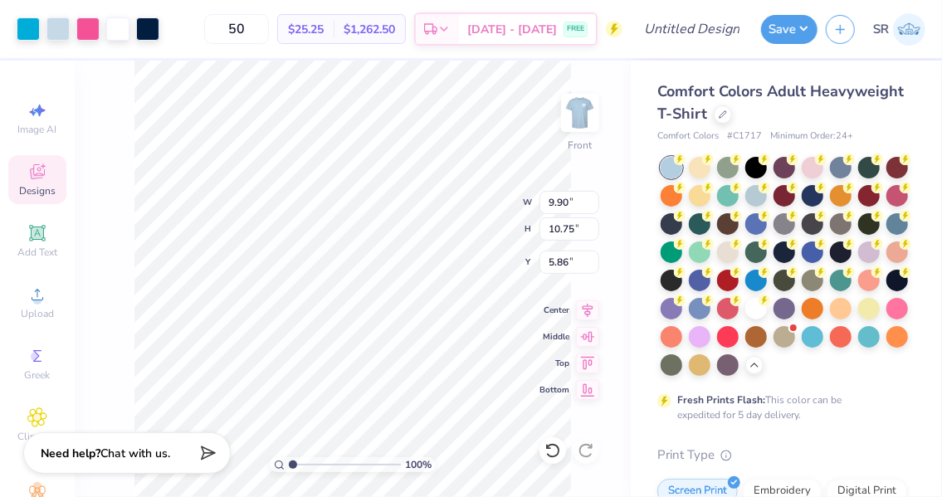
type input "12.63"
type input "3.98"
click at [587, 314] on icon at bounding box center [587, 311] width 23 height 20
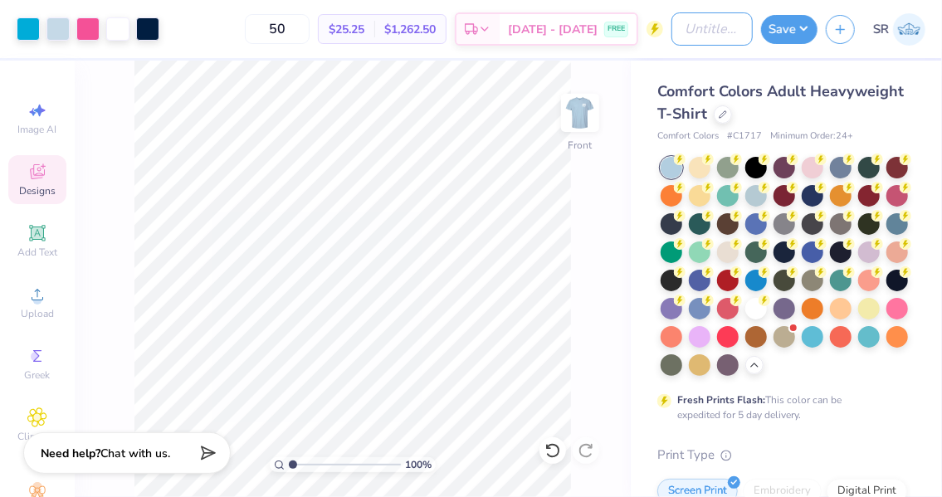
click at [715, 27] on input "Design Title" at bounding box center [712, 28] width 81 height 33
type input "Shirt"
click at [805, 31] on button "Save" at bounding box center [789, 29] width 56 height 29
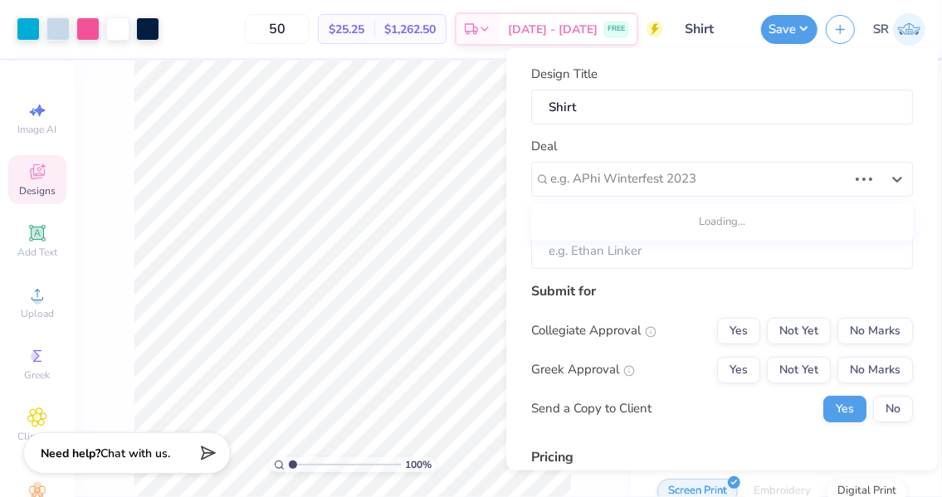
click at [809, 170] on div at bounding box center [698, 179] width 297 height 22
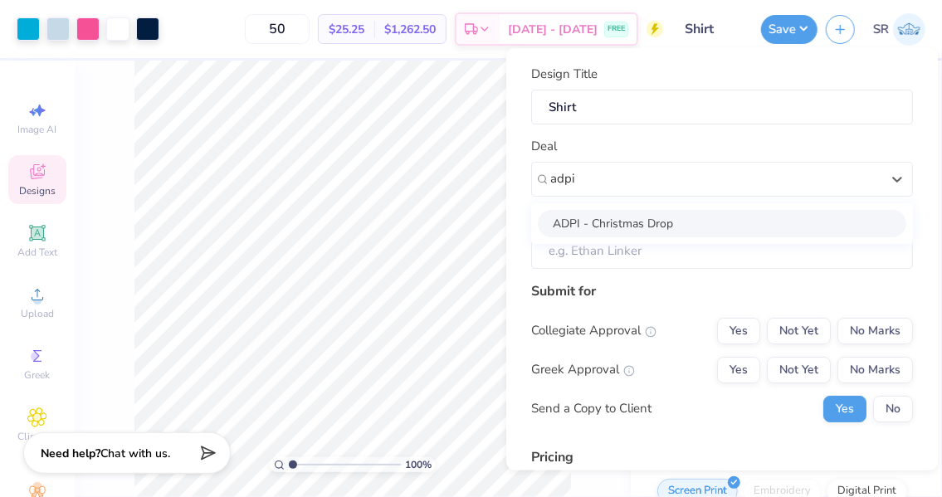
type input "adpi"
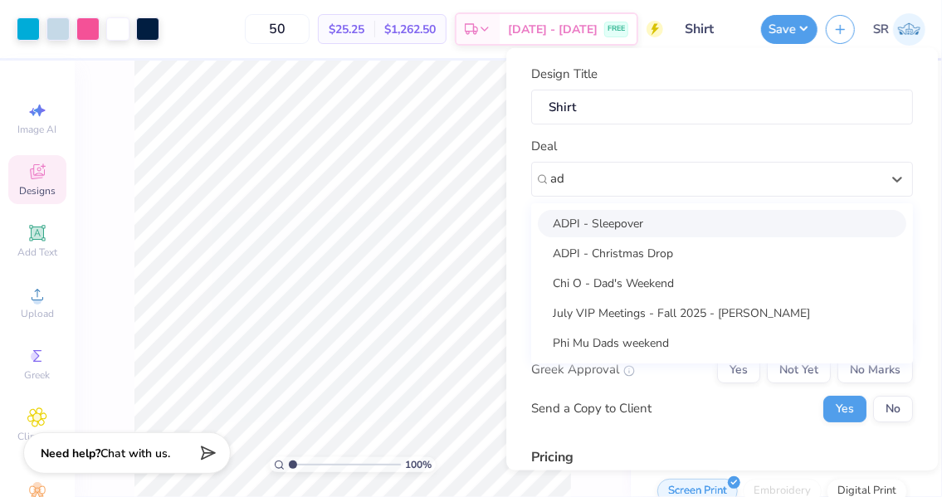
click at [700, 229] on div "ADPI - Sleepover" at bounding box center [722, 222] width 369 height 27
type input "ad"
type input "[PERSON_NAME]"
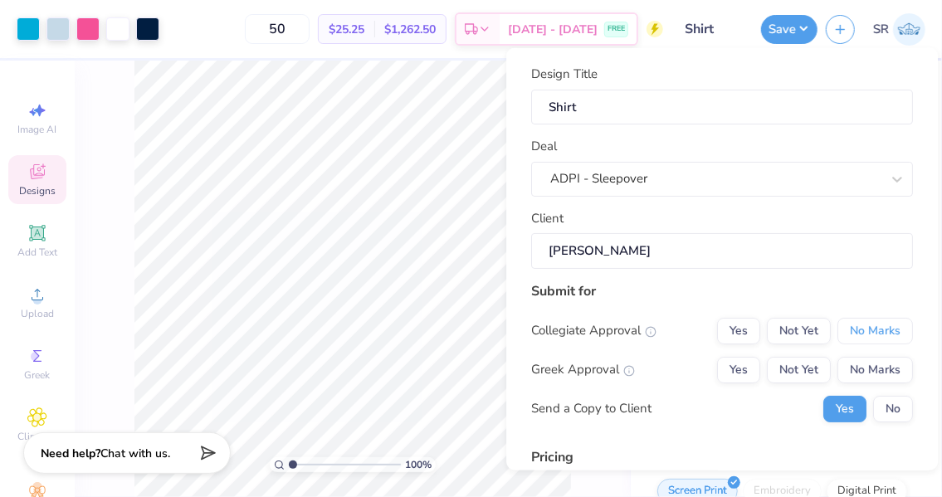
click at [849, 327] on button "No Marks" at bounding box center [876, 330] width 76 height 27
click at [717, 365] on button "Yes" at bounding box center [738, 369] width 43 height 27
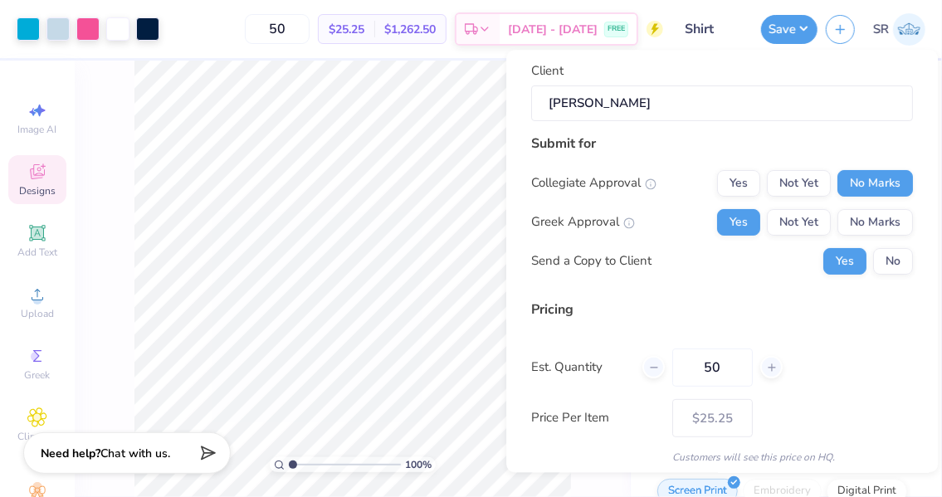
scroll to position [208, 0]
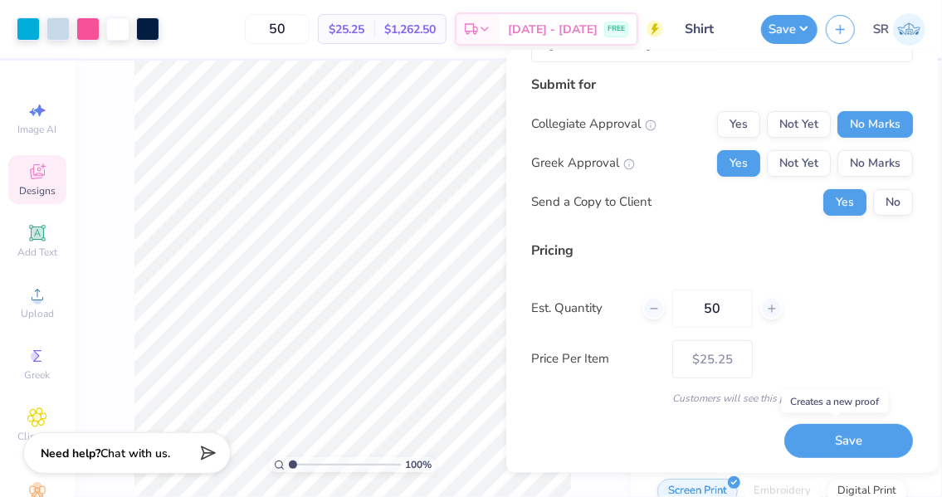
click at [803, 438] on button "Save" at bounding box center [849, 441] width 129 height 34
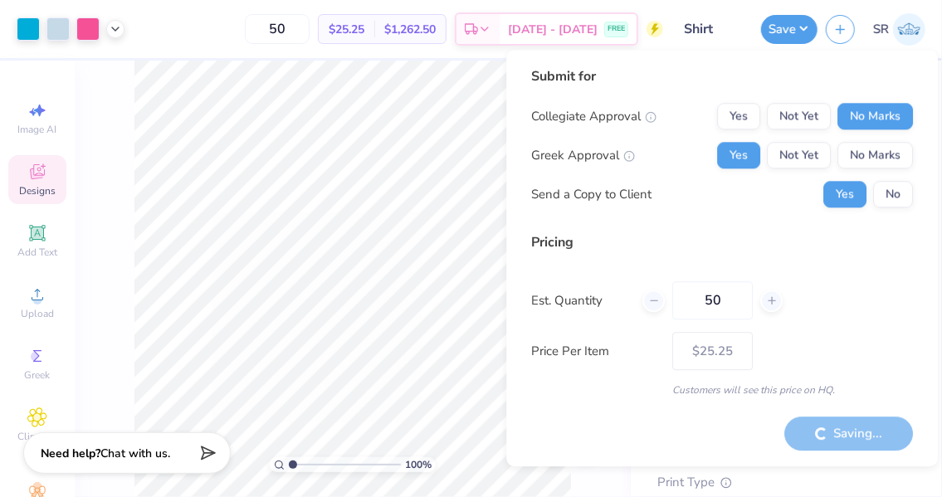
type input "– –"
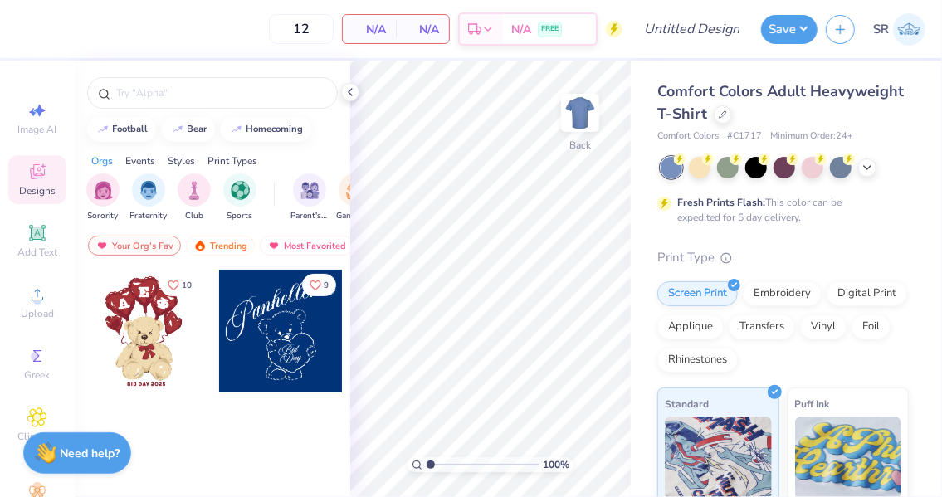
click at [756, 173] on div at bounding box center [757, 168] width 22 height 22
click at [351, 92] on icon at bounding box center [350, 92] width 13 height 13
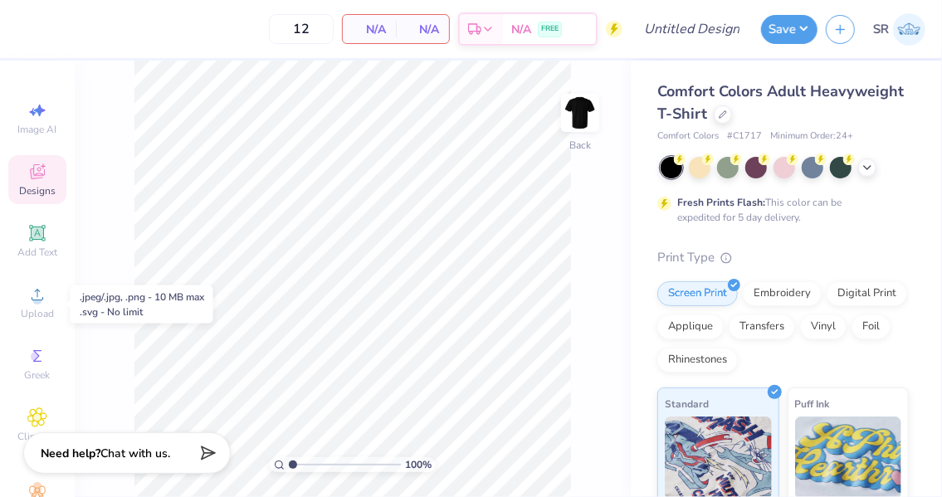
click at [33, 293] on icon at bounding box center [37, 295] width 20 height 20
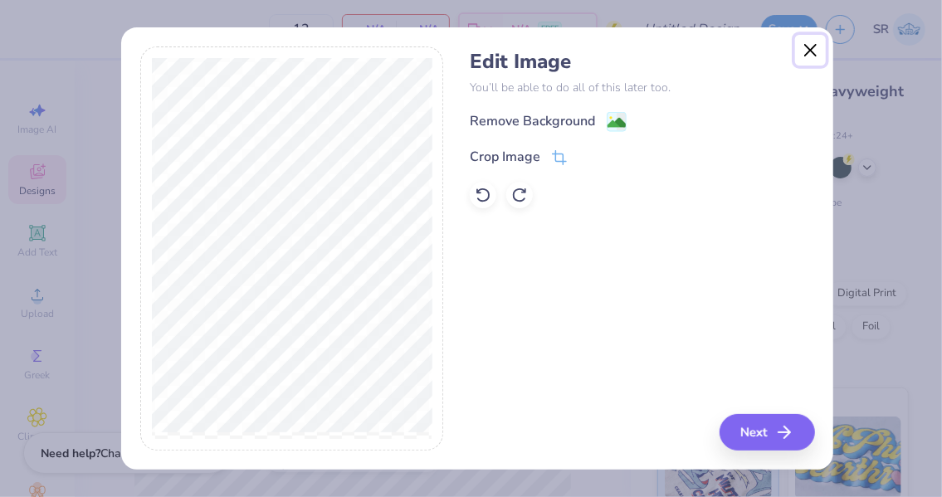
click at [803, 47] on button "Close" at bounding box center [811, 51] width 32 height 32
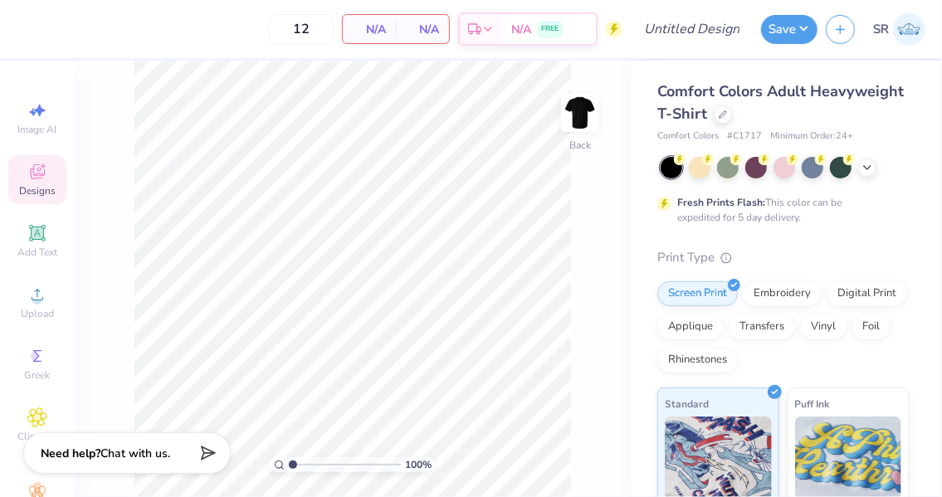
click at [585, 105] on img at bounding box center [580, 112] width 33 height 33
click at [27, 300] on icon at bounding box center [37, 295] width 20 height 20
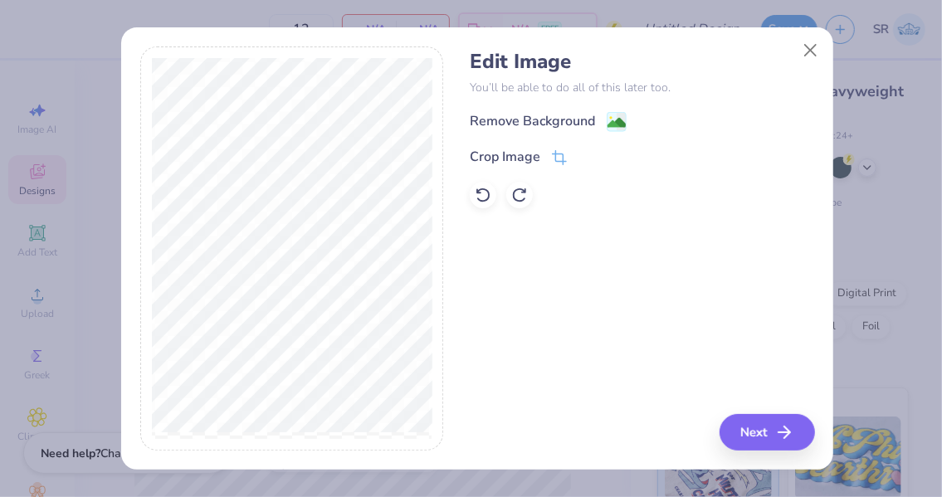
click at [564, 158] on icon at bounding box center [559, 157] width 15 height 15
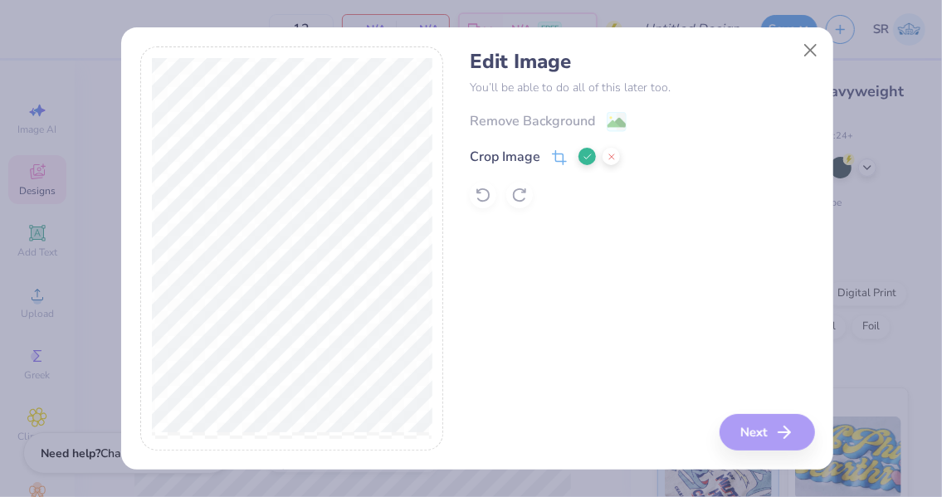
click at [588, 153] on icon at bounding box center [588, 157] width 10 height 10
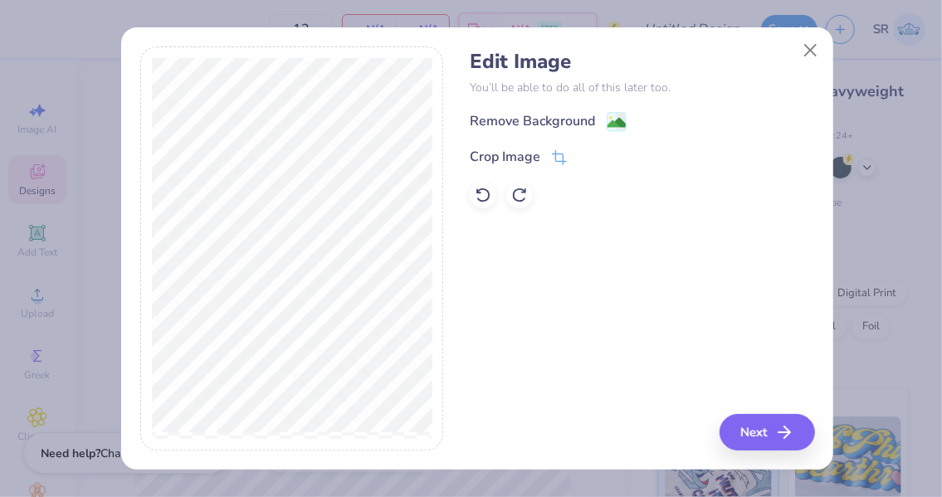
click at [608, 128] on rect at bounding box center [617, 121] width 19 height 19
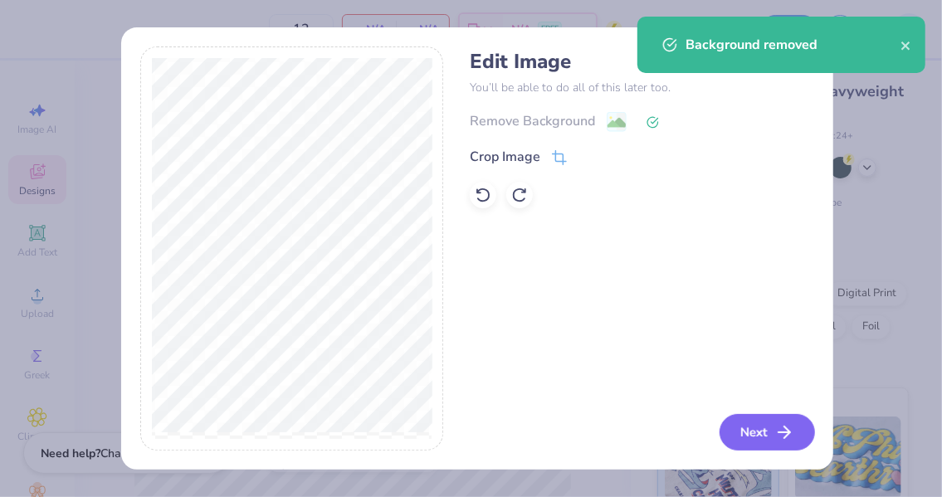
click at [766, 425] on button "Next" at bounding box center [767, 432] width 95 height 37
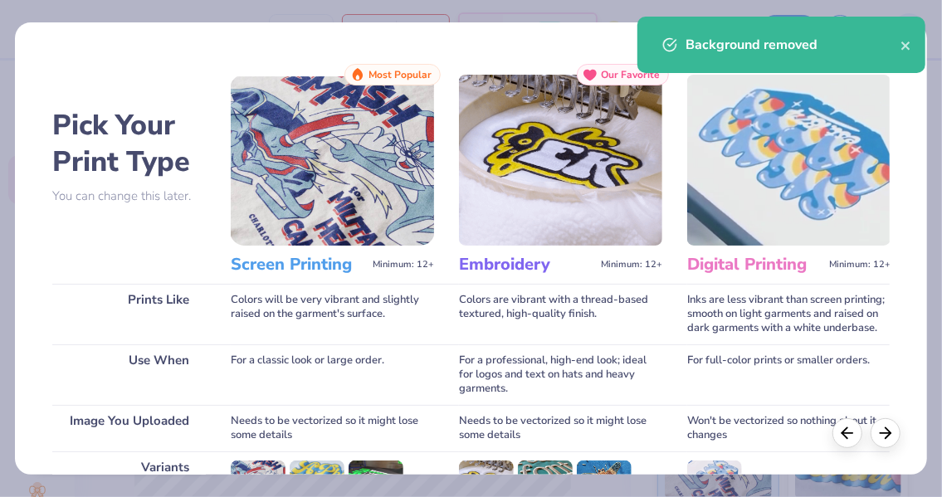
scroll to position [247, 0]
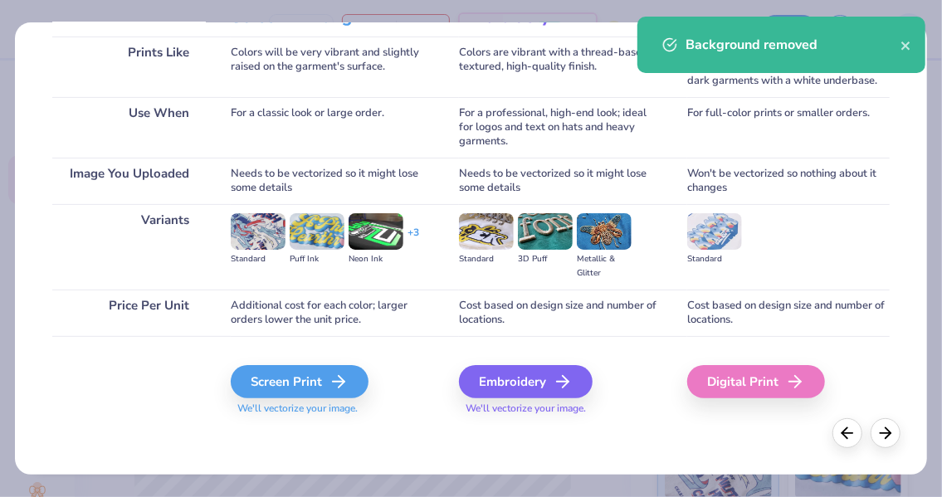
click at [325, 379] on div "Screen Print" at bounding box center [300, 381] width 138 height 33
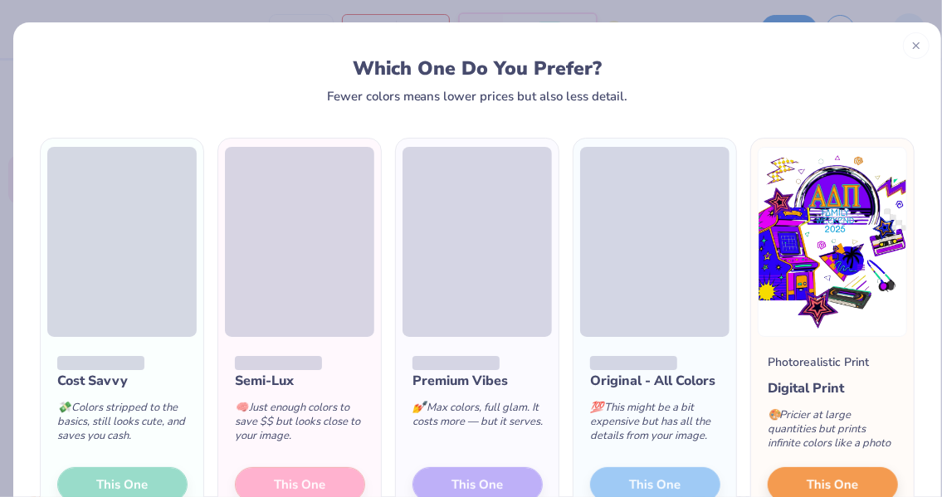
scroll to position [105, 0]
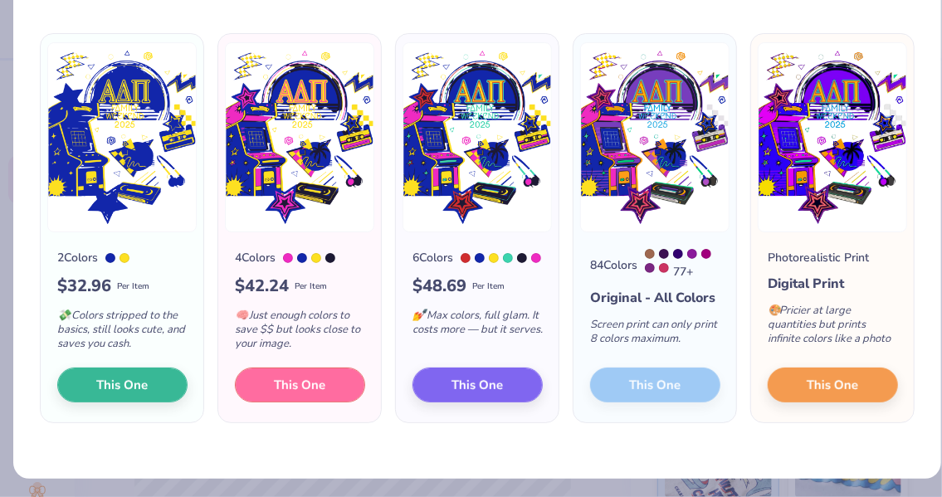
click at [325, 403] on button "This One" at bounding box center [300, 385] width 130 height 35
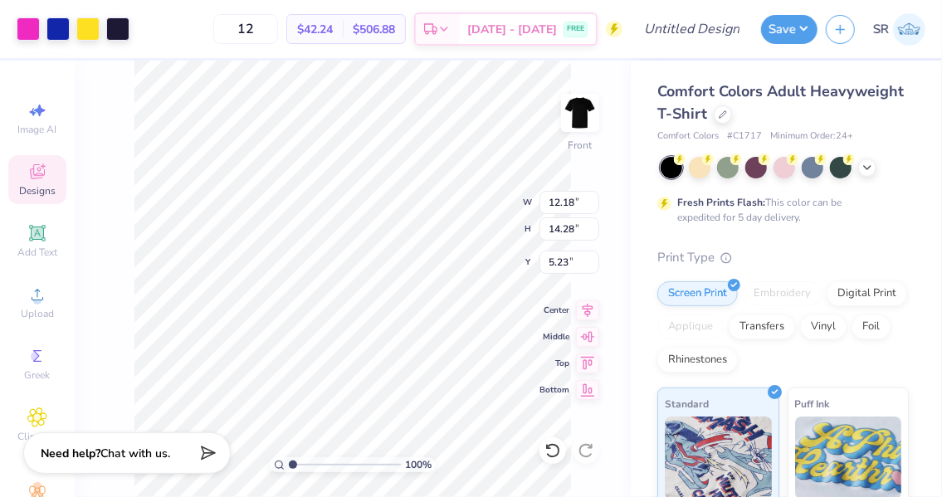
type input "12.18"
type input "14.28"
click at [585, 305] on icon at bounding box center [587, 311] width 23 height 20
type input "3.48"
click at [60, 27] on div at bounding box center [57, 28] width 23 height 23
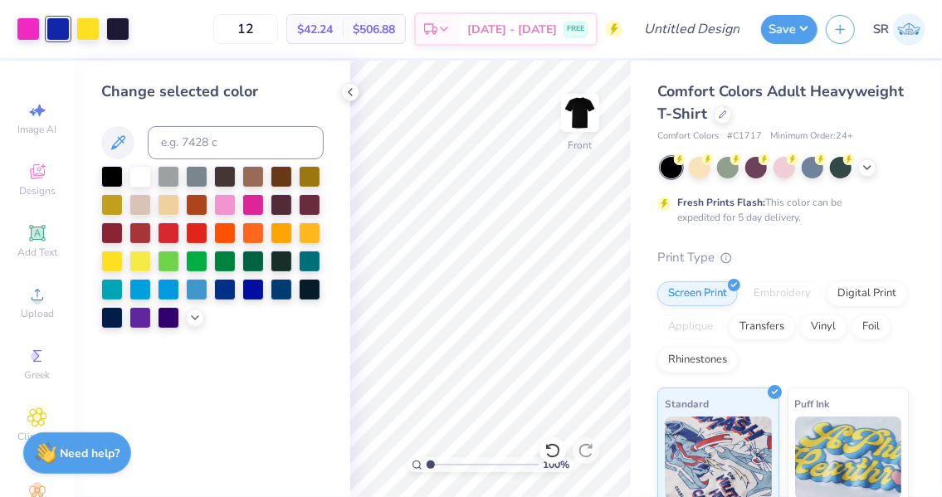
click at [166, 311] on div at bounding box center [169, 318] width 22 height 22
click at [145, 313] on div at bounding box center [141, 318] width 22 height 22
click at [342, 93] on div at bounding box center [350, 92] width 18 height 18
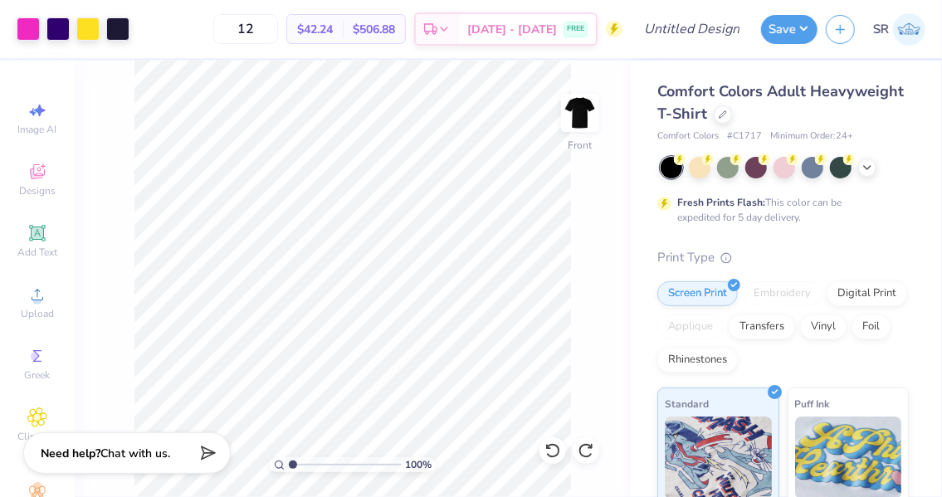
click at [59, 29] on div at bounding box center [57, 28] width 23 height 23
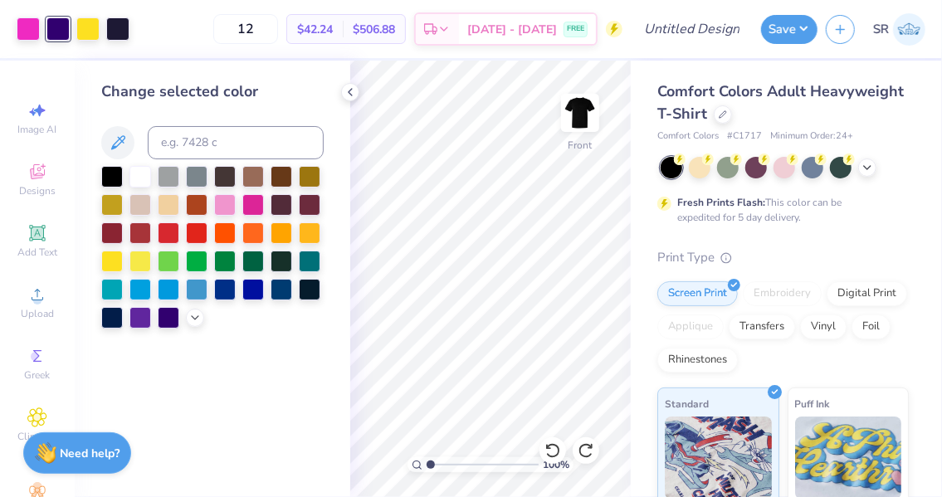
click at [147, 320] on div at bounding box center [141, 318] width 22 height 22
click at [352, 91] on icon at bounding box center [350, 92] width 13 height 13
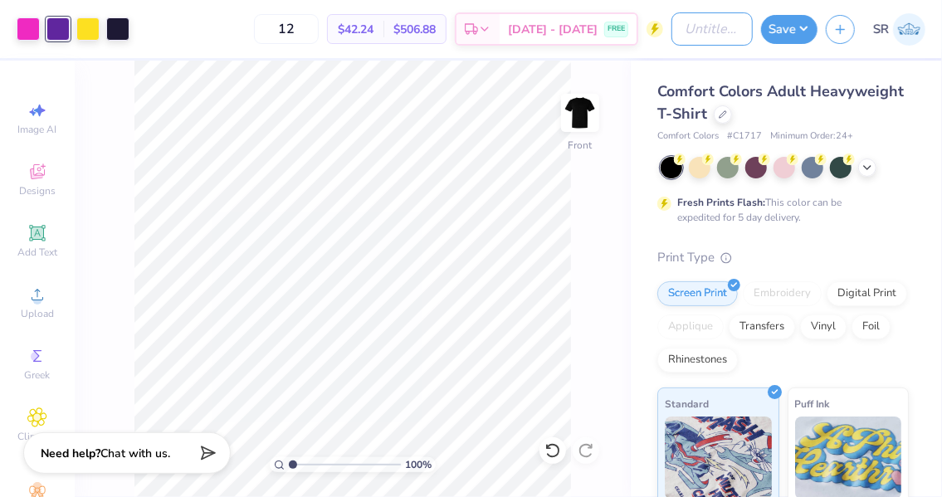
click at [718, 26] on input "Design Title" at bounding box center [712, 28] width 81 height 33
type input "shirt"
click at [804, 37] on button "Save" at bounding box center [789, 29] width 56 height 29
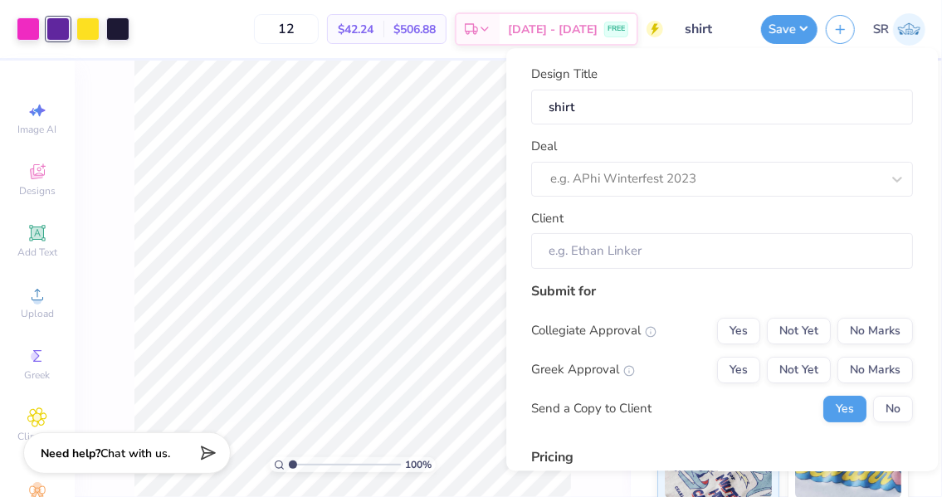
click at [714, 178] on div at bounding box center [715, 180] width 330 height 22
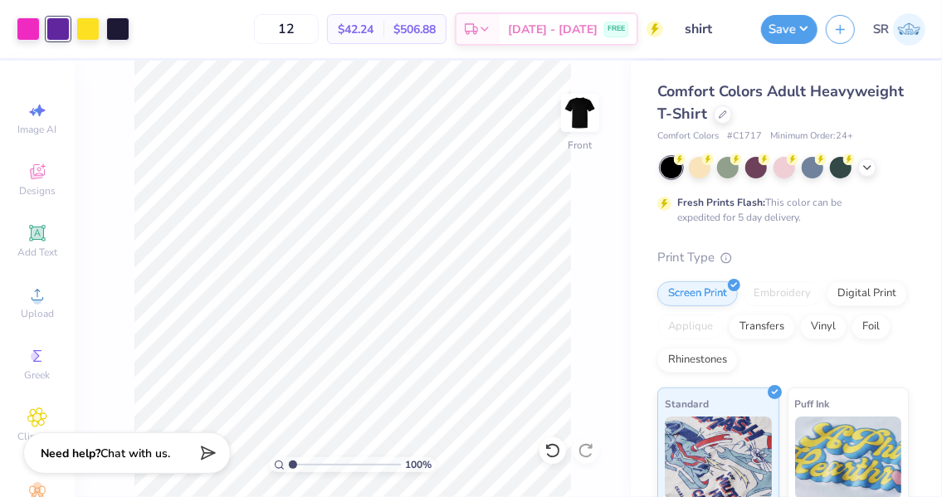
click at [780, 28] on button "Save" at bounding box center [789, 29] width 56 height 29
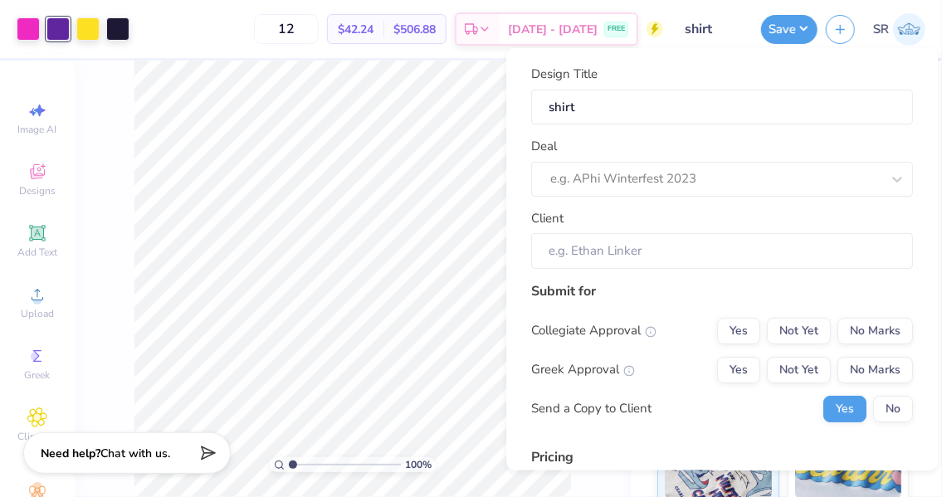
click at [689, 188] on div at bounding box center [715, 179] width 330 height 22
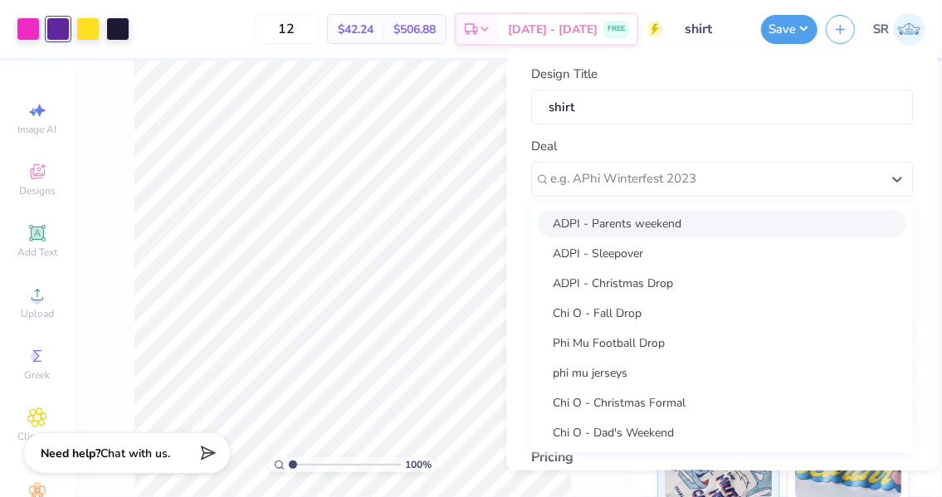
click at [682, 217] on div "ADPI - Parents weekend" at bounding box center [722, 222] width 369 height 27
type input "[PERSON_NAME]"
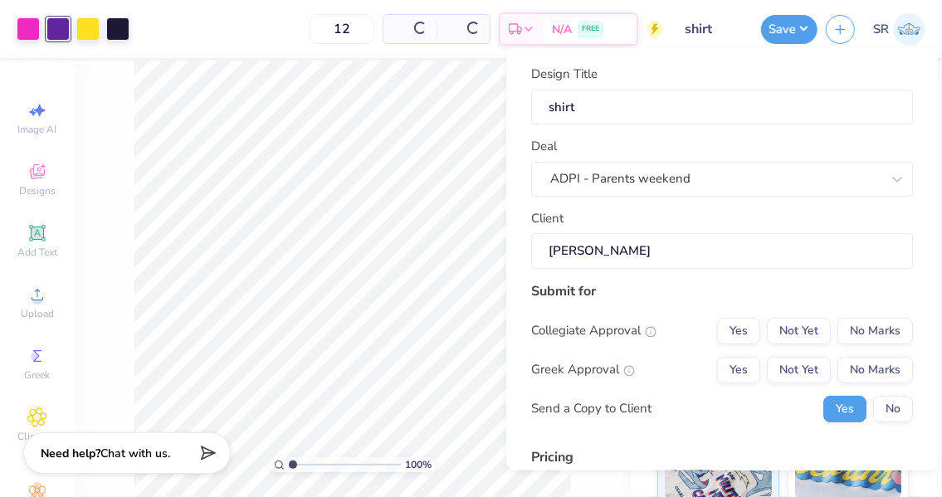
type input "$42.24"
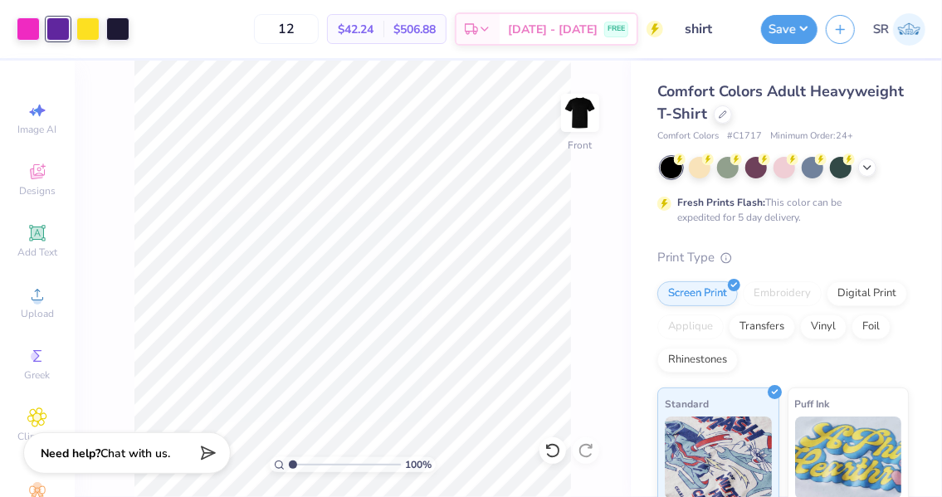
click at [582, 105] on img at bounding box center [580, 112] width 33 height 33
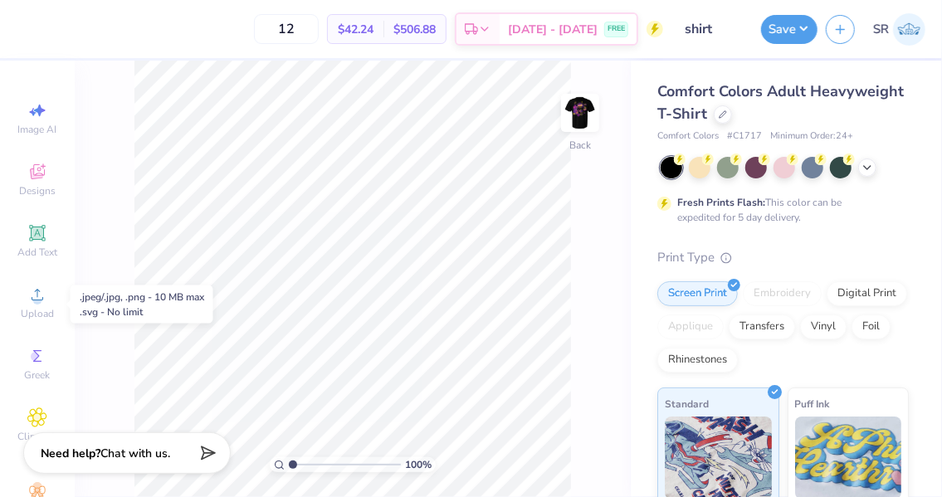
click at [32, 293] on icon at bounding box center [38, 295] width 12 height 12
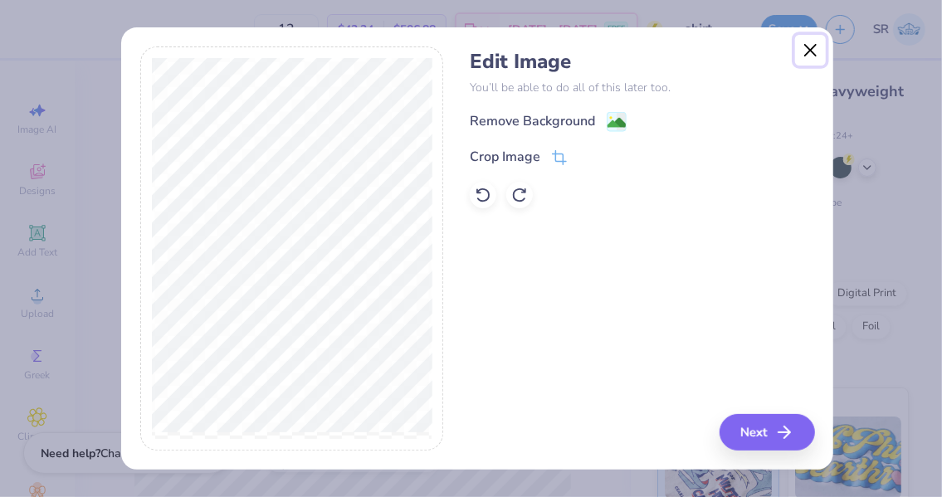
click at [809, 49] on button "Close" at bounding box center [811, 51] width 32 height 32
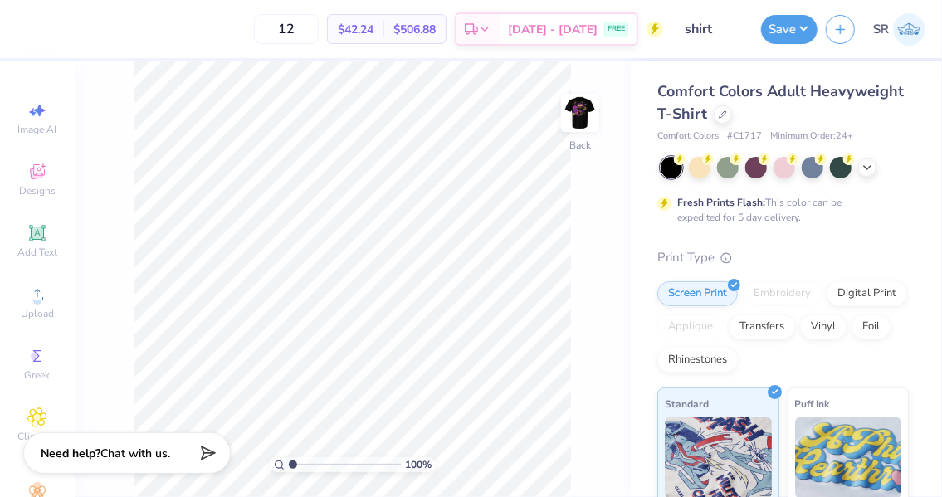
click at [32, 310] on span "Upload" at bounding box center [37, 313] width 33 height 13
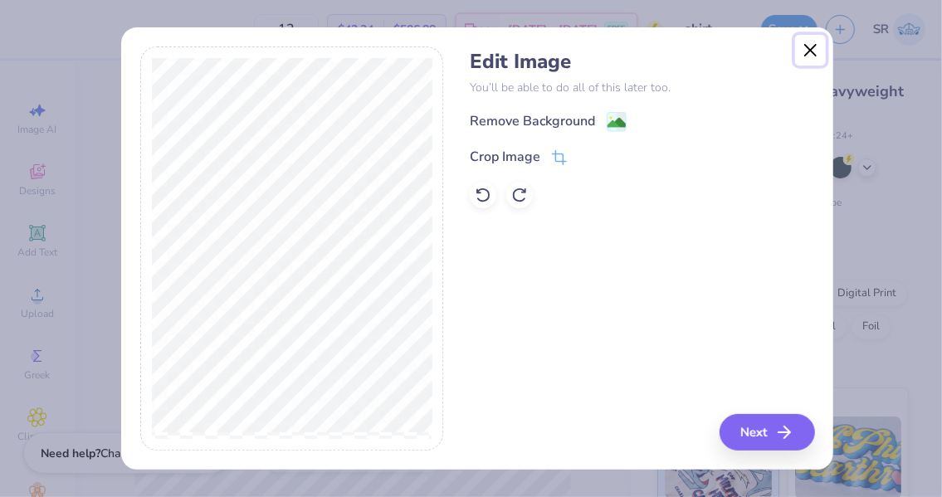
click at [805, 50] on button "Close" at bounding box center [811, 51] width 32 height 32
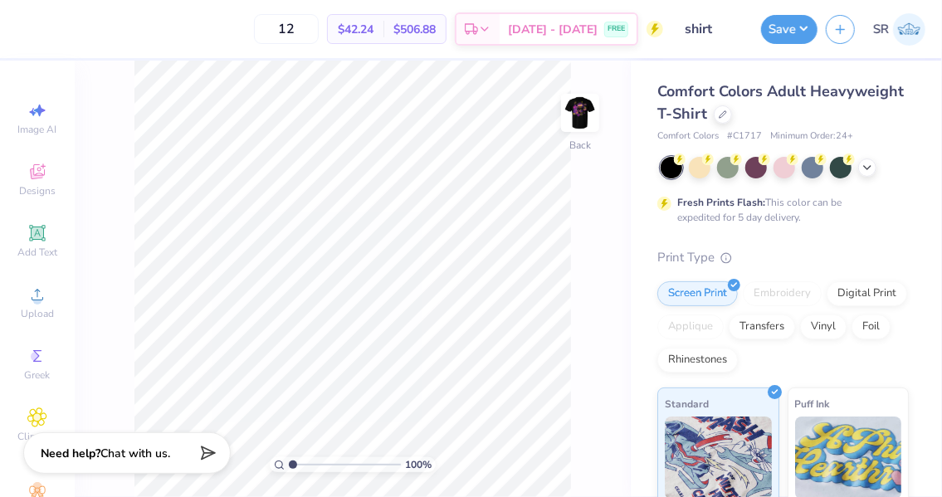
click at [27, 290] on icon at bounding box center [37, 295] width 20 height 20
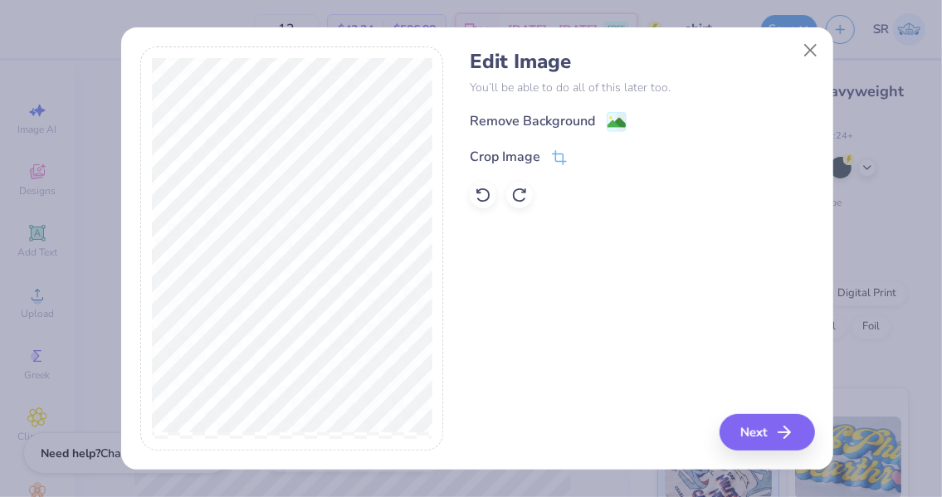
click at [565, 156] on icon at bounding box center [559, 157] width 15 height 15
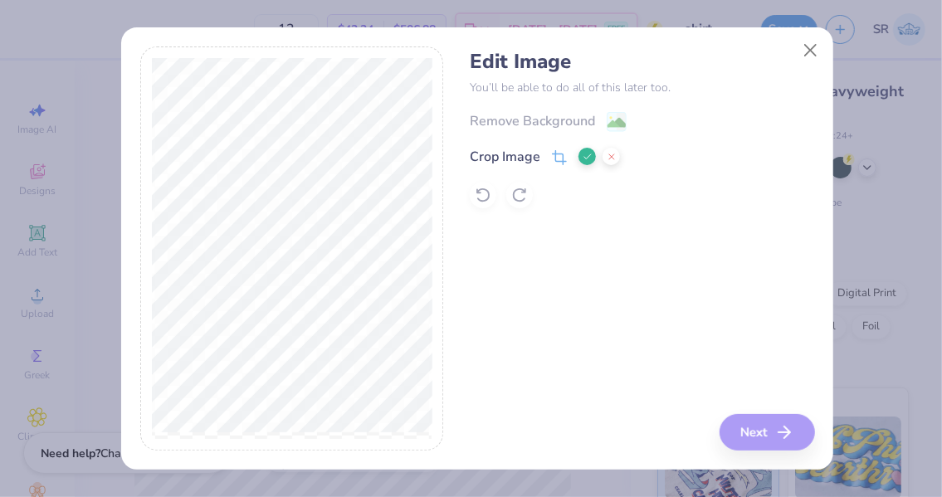
click at [590, 152] on icon at bounding box center [588, 157] width 10 height 10
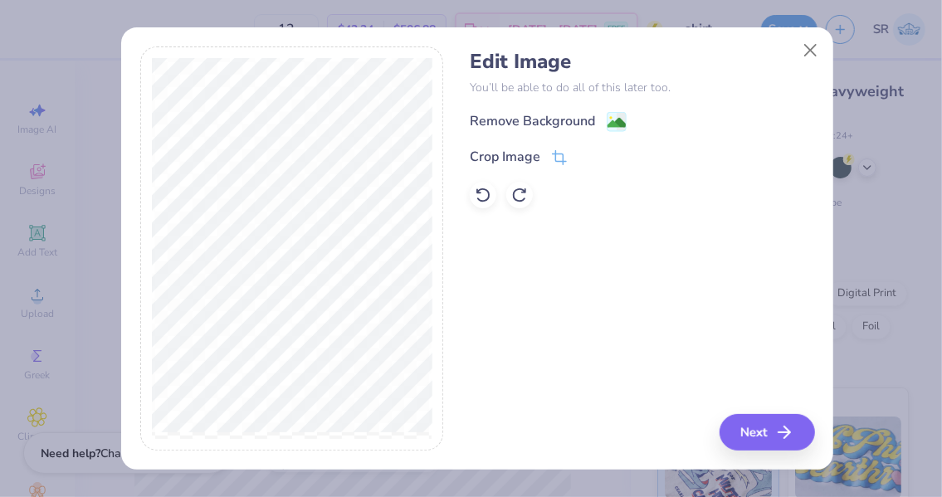
click at [618, 115] on icon at bounding box center [622, 121] width 10 height 17
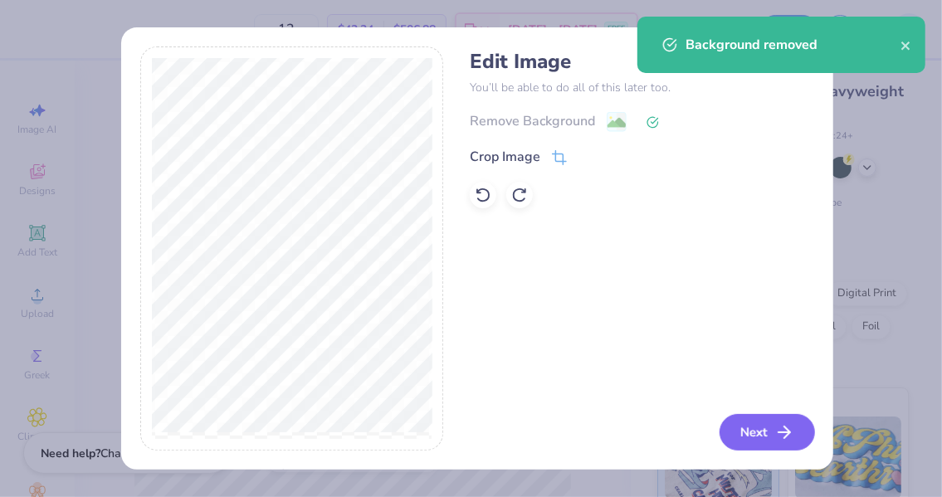
click at [776, 428] on button "Next" at bounding box center [767, 432] width 95 height 37
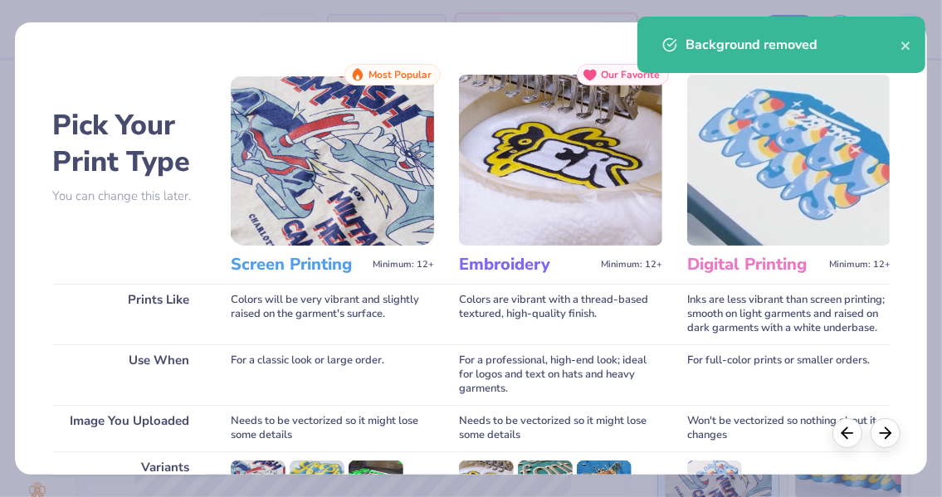
scroll to position [247, 0]
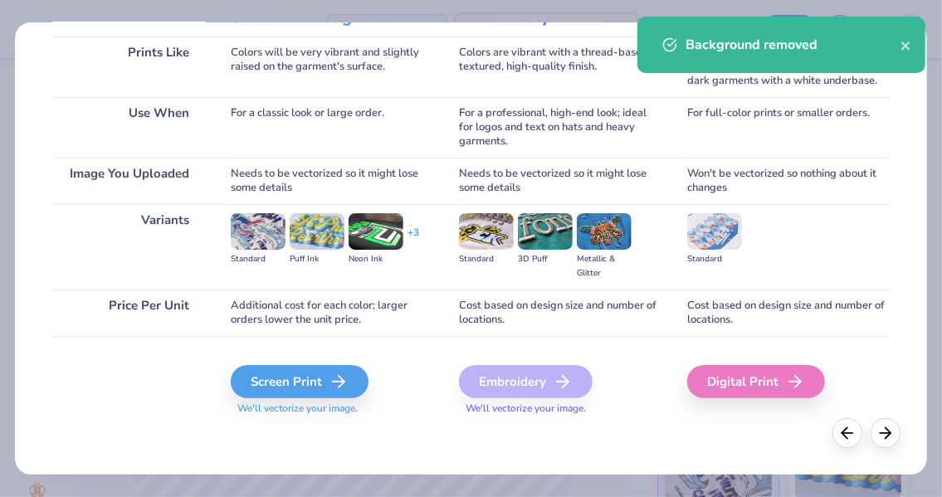
click at [337, 384] on icon at bounding box center [339, 382] width 20 height 20
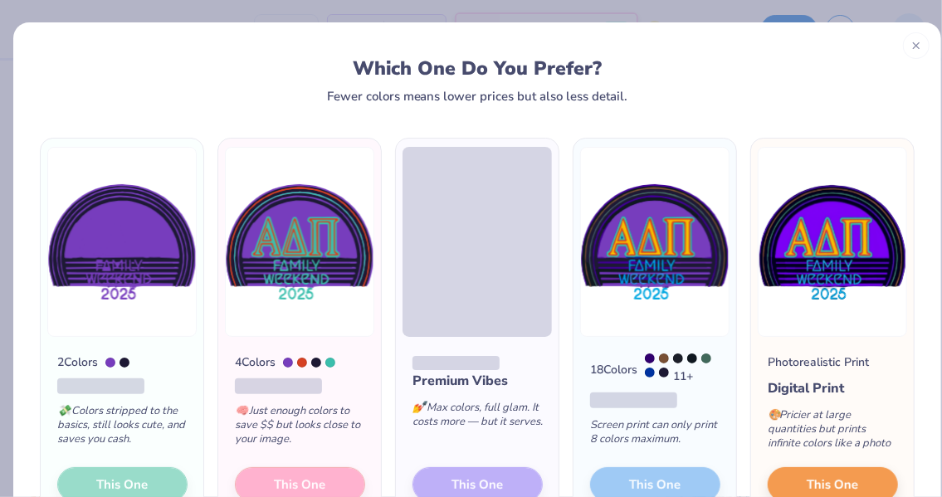
scroll to position [105, 0]
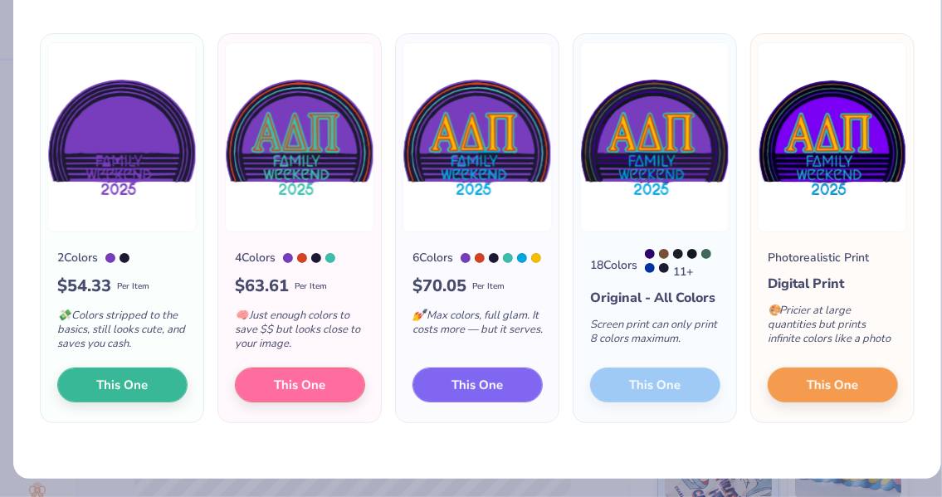
click at [482, 394] on span "This One" at bounding box center [478, 385] width 51 height 19
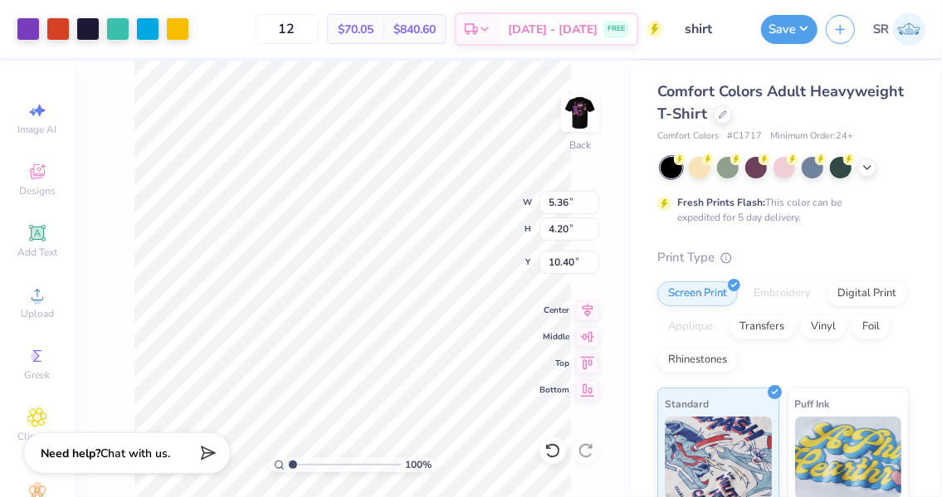
type input "4.32"
click at [86, 17] on div at bounding box center [87, 28] width 23 height 23
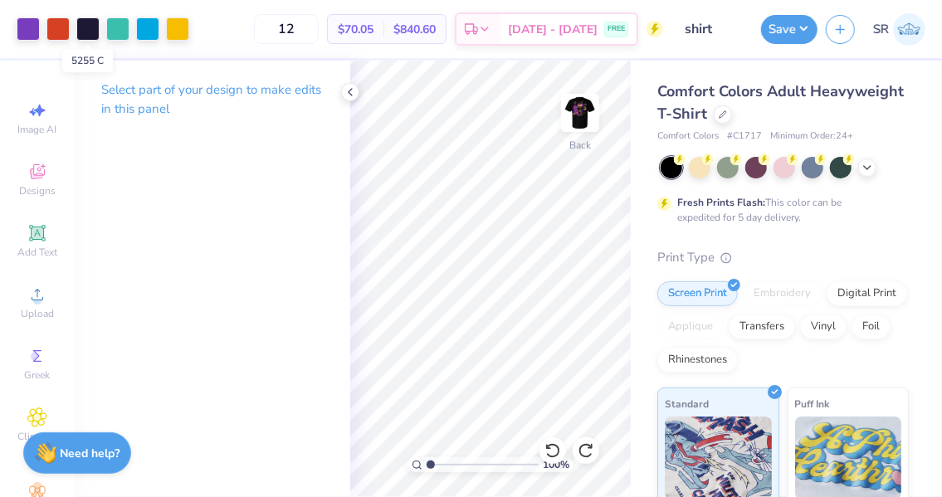
click at [90, 28] on div at bounding box center [87, 28] width 23 height 23
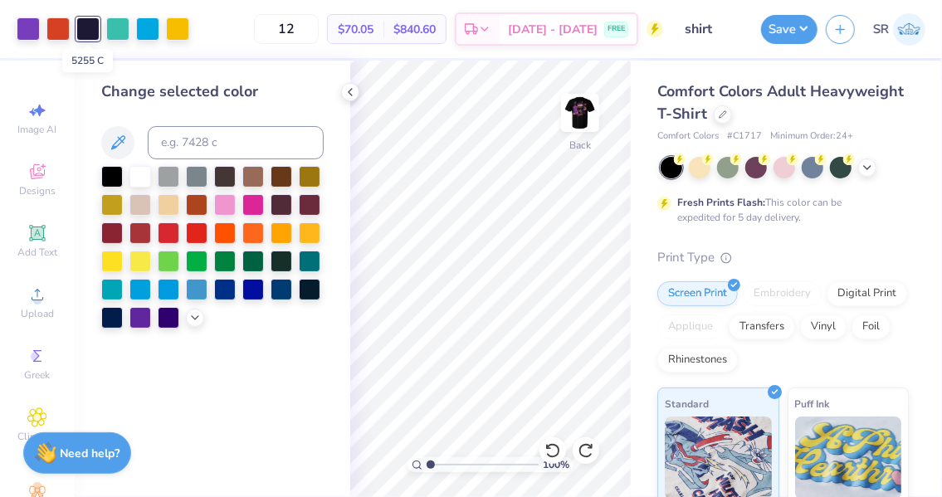
drag, startPoint x: 90, startPoint y: 28, endPoint x: 86, endPoint y: 37, distance: 10.0
click at [86, 37] on div at bounding box center [87, 28] width 23 height 23
click at [89, 31] on div at bounding box center [87, 28] width 23 height 23
click at [217, 29] on div "12 $70.05 Per Item $840.60 Total Est. Delivery [DATE] - [DATE] FREE" at bounding box center [431, 29] width 466 height 58
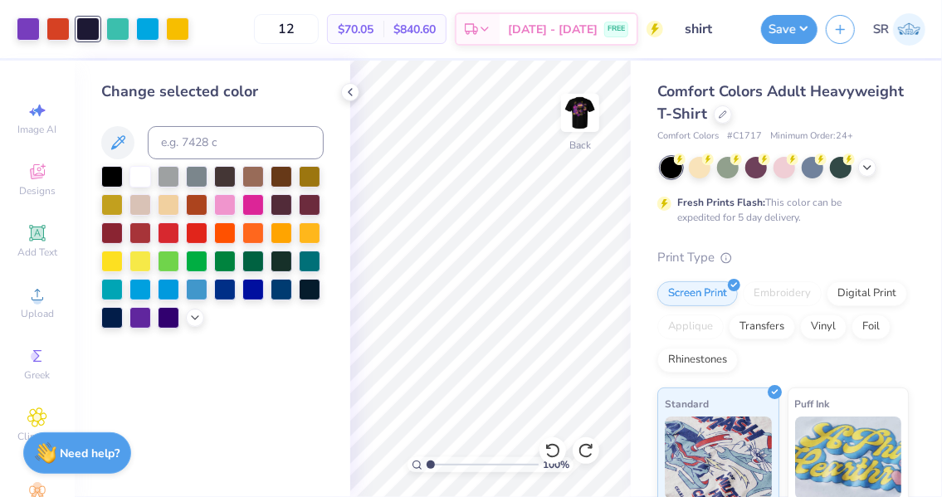
click at [92, 24] on div at bounding box center [87, 28] width 23 height 23
click at [350, 88] on icon at bounding box center [350, 92] width 13 height 13
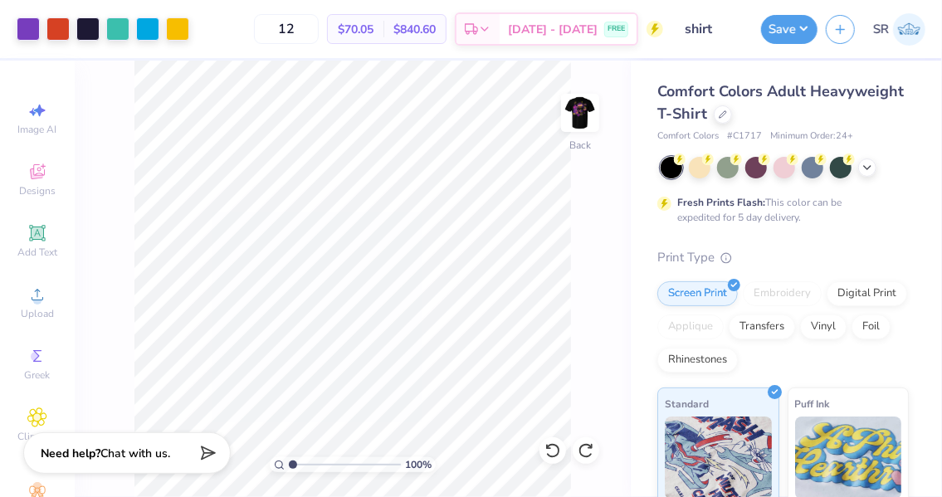
click at [579, 110] on img at bounding box center [580, 112] width 33 height 33
click at [585, 114] on img at bounding box center [580, 112] width 33 height 33
click at [62, 27] on div at bounding box center [57, 28] width 23 height 23
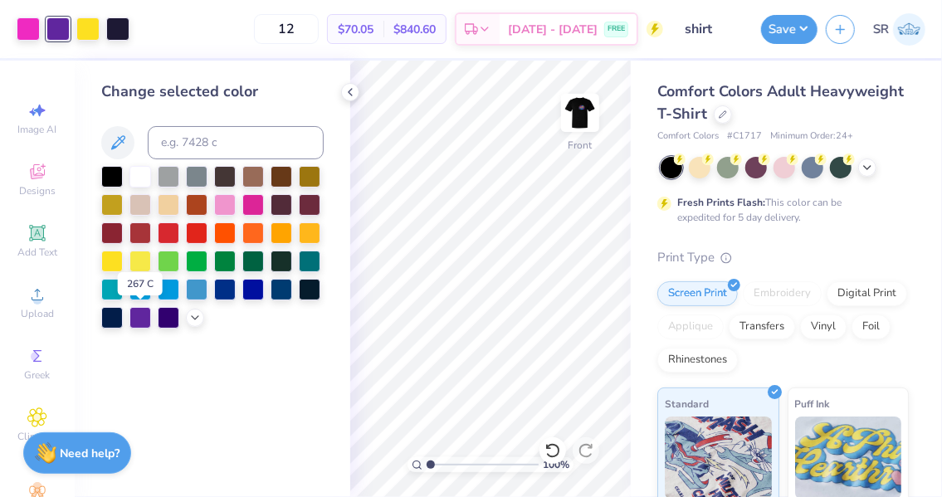
click at [141, 316] on div at bounding box center [141, 318] width 22 height 22
click at [211, 139] on input at bounding box center [236, 142] width 176 height 33
type input "266"
click at [345, 93] on icon at bounding box center [350, 92] width 13 height 13
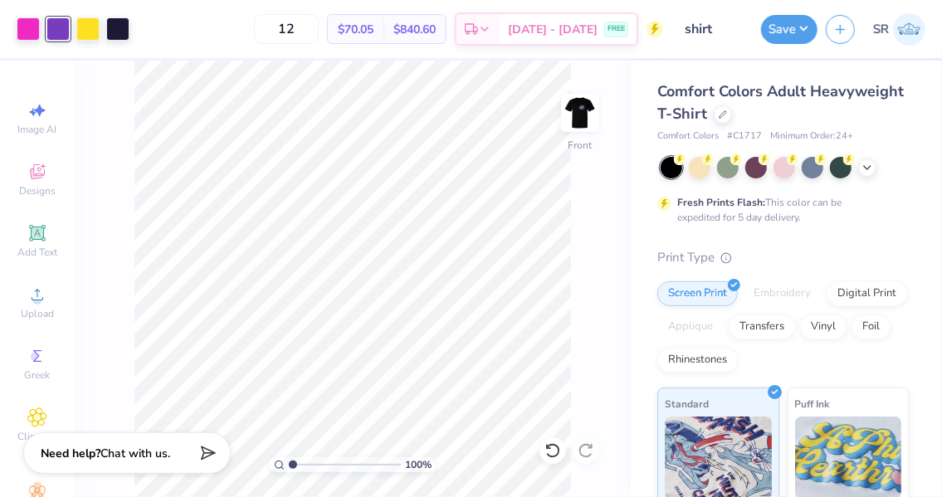
click at [588, 110] on img at bounding box center [580, 112] width 33 height 33
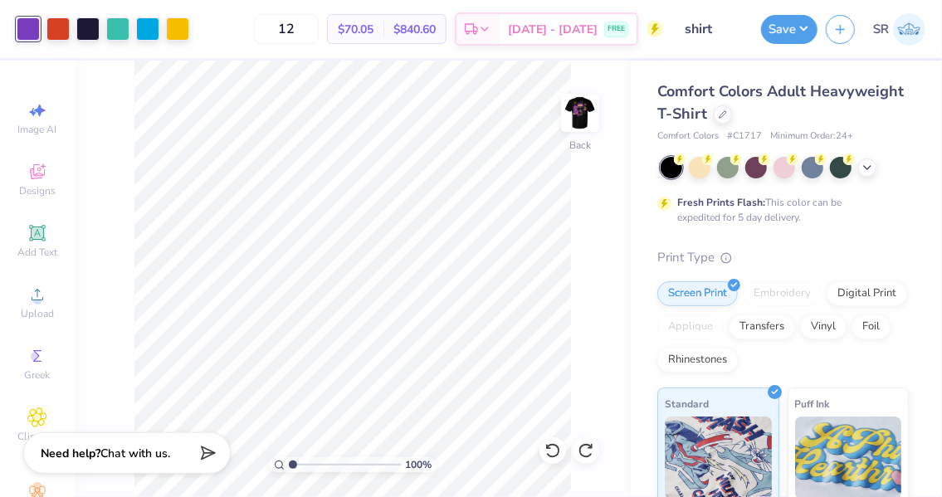
click at [592, 112] on img at bounding box center [580, 112] width 33 height 33
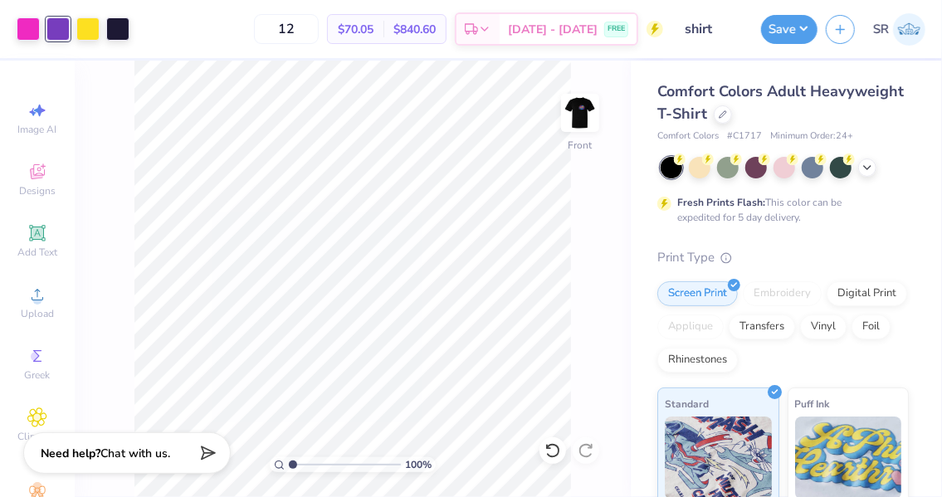
click at [129, 26] on div at bounding box center [117, 28] width 23 height 23
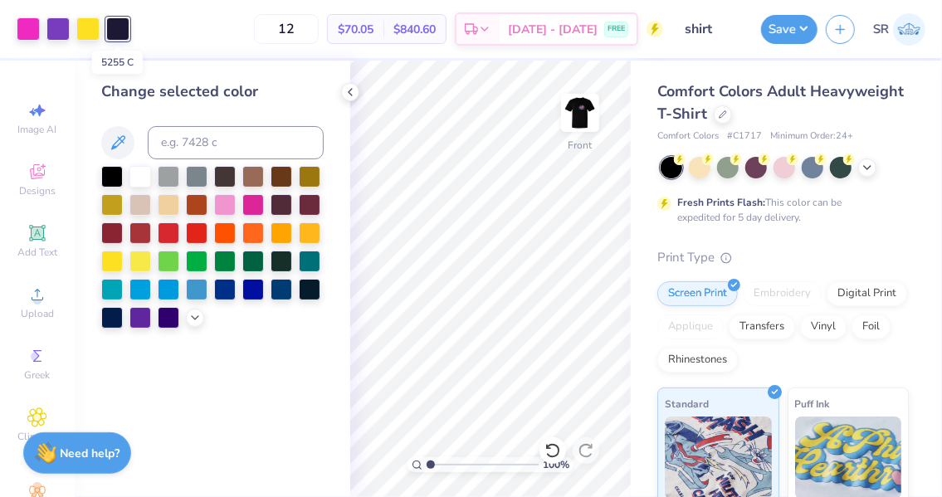
click at [120, 29] on div at bounding box center [117, 28] width 23 height 23
click at [182, 42] on div "12 $70.05 Per Item $840.60 Total Est. Delivery [DATE] - [DATE] FREE" at bounding box center [401, 29] width 526 height 58
click at [346, 89] on icon at bounding box center [350, 92] width 13 height 13
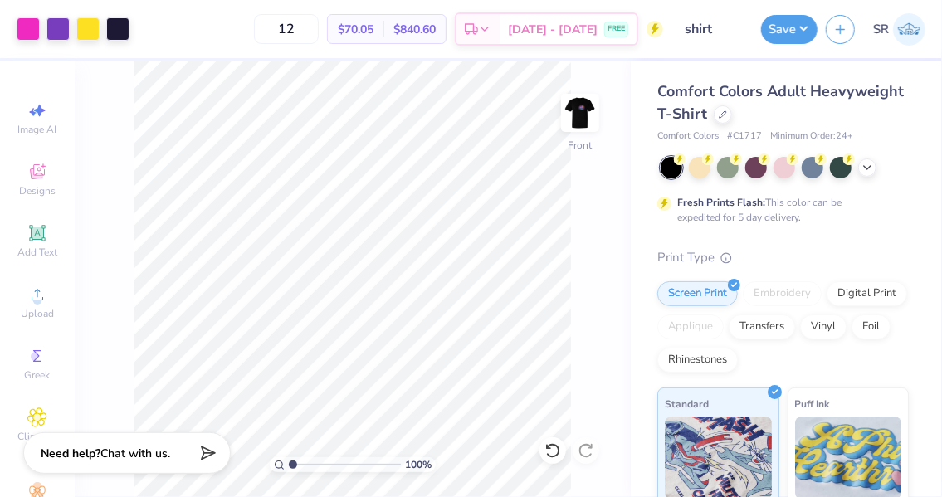
click at [576, 120] on img at bounding box center [580, 112] width 33 height 33
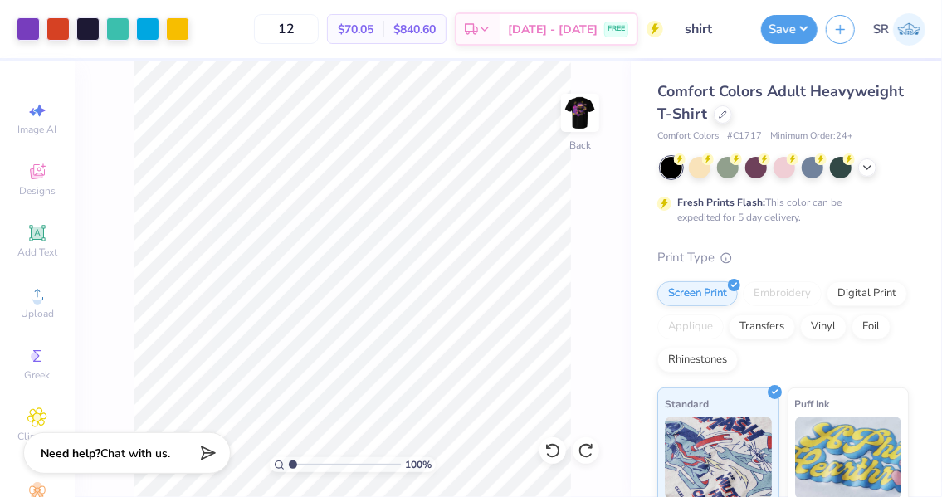
click at [572, 114] on img at bounding box center [580, 112] width 33 height 33
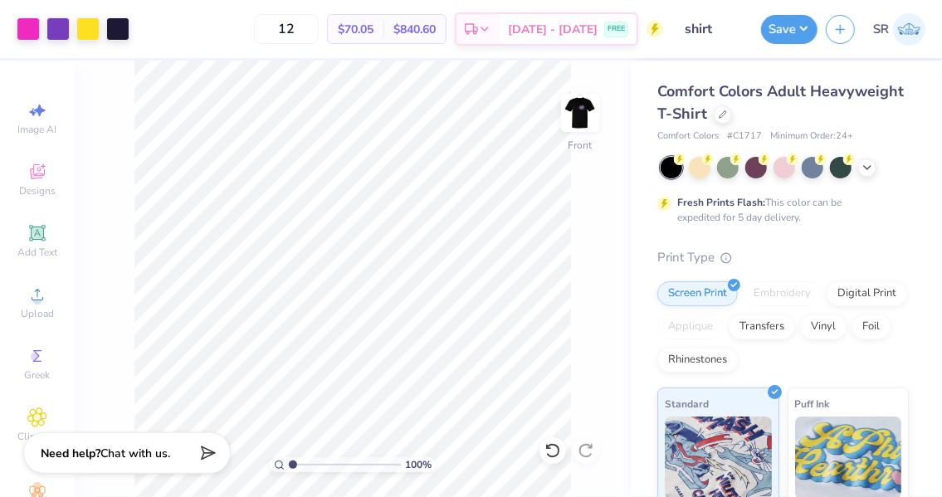
click at [570, 115] on img at bounding box center [580, 112] width 33 height 33
